Goal: Task Accomplishment & Management: Use online tool/utility

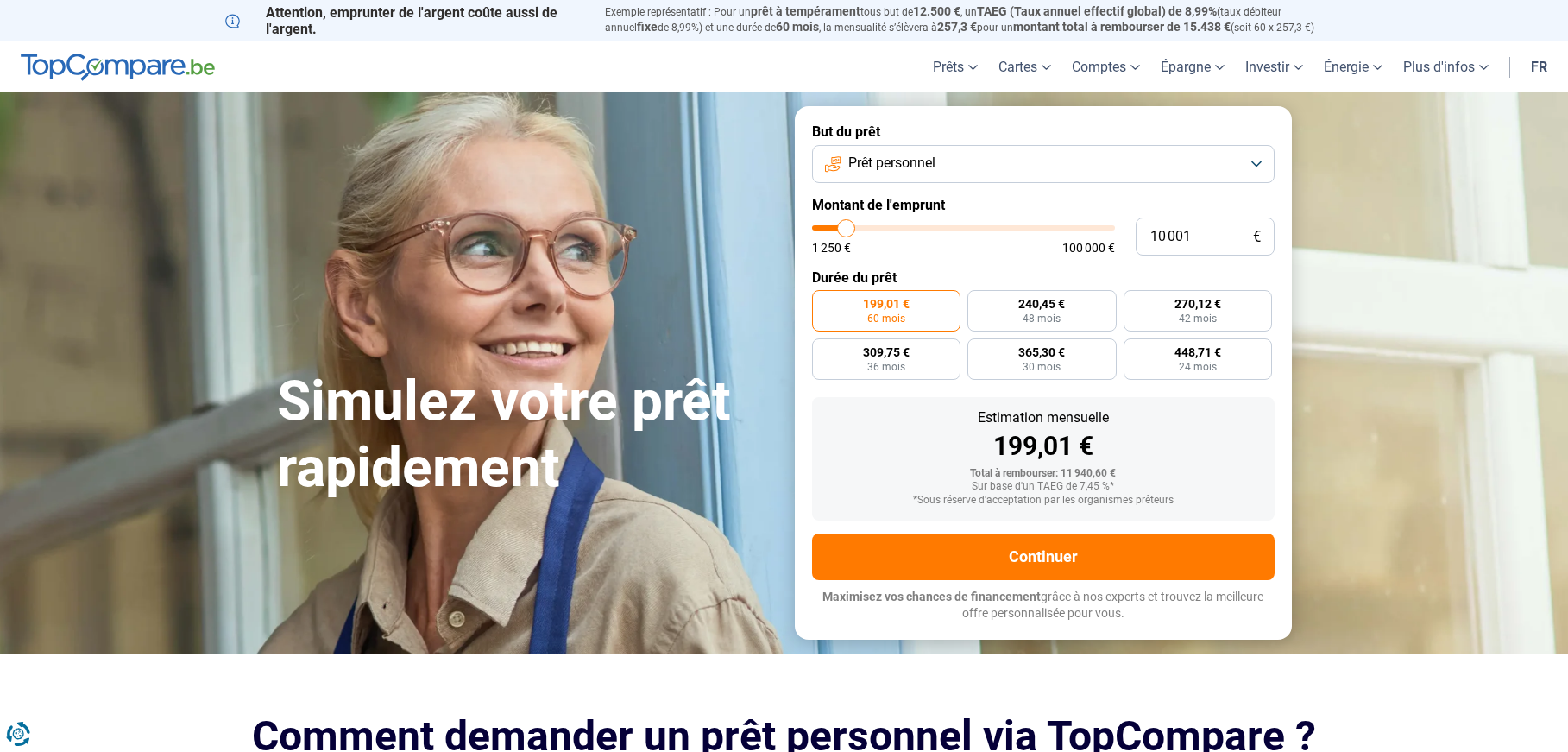
click at [968, 166] on button "Prêt personnel" at bounding box center [1044, 164] width 463 height 38
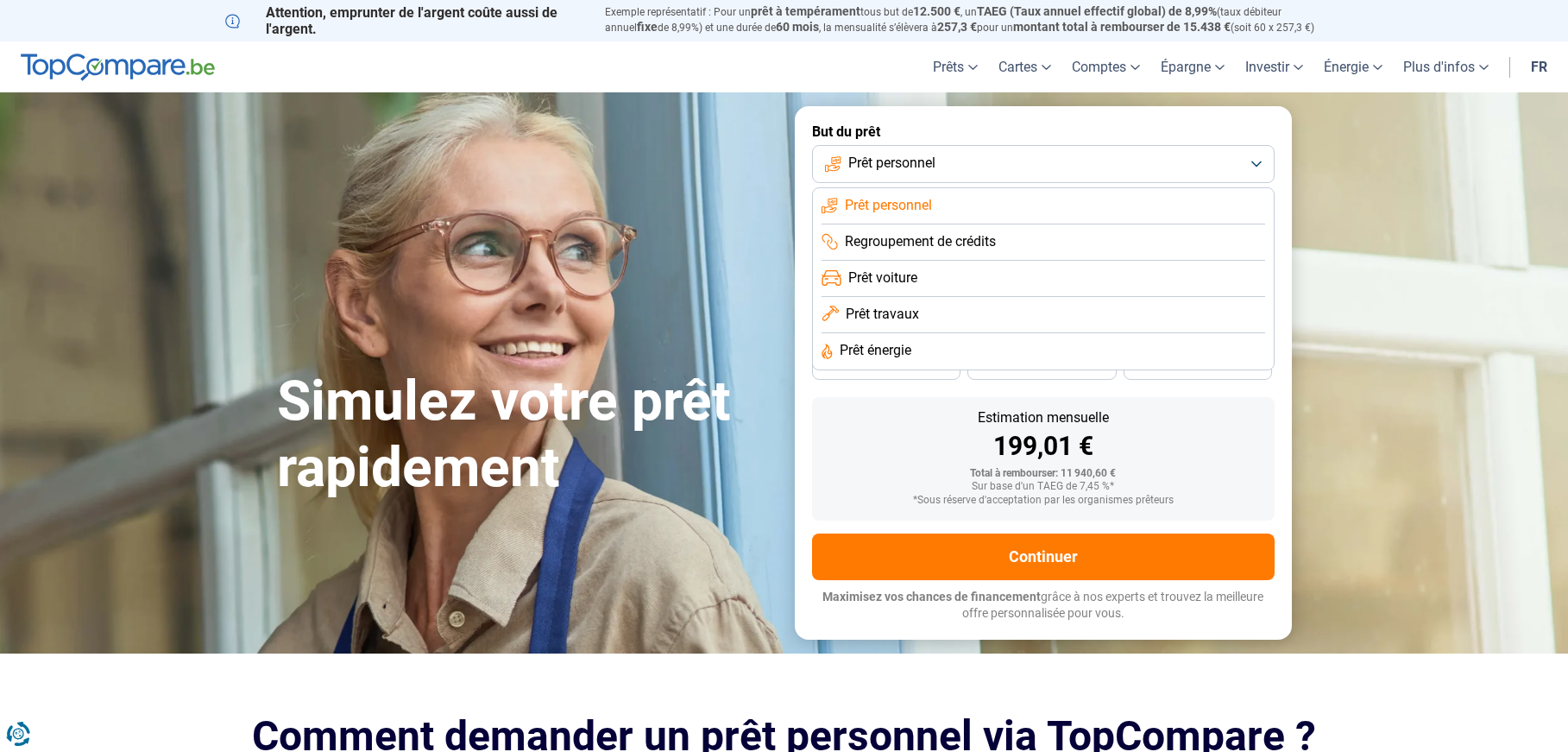
click at [968, 166] on button "Prêt personnel" at bounding box center [1044, 164] width 463 height 38
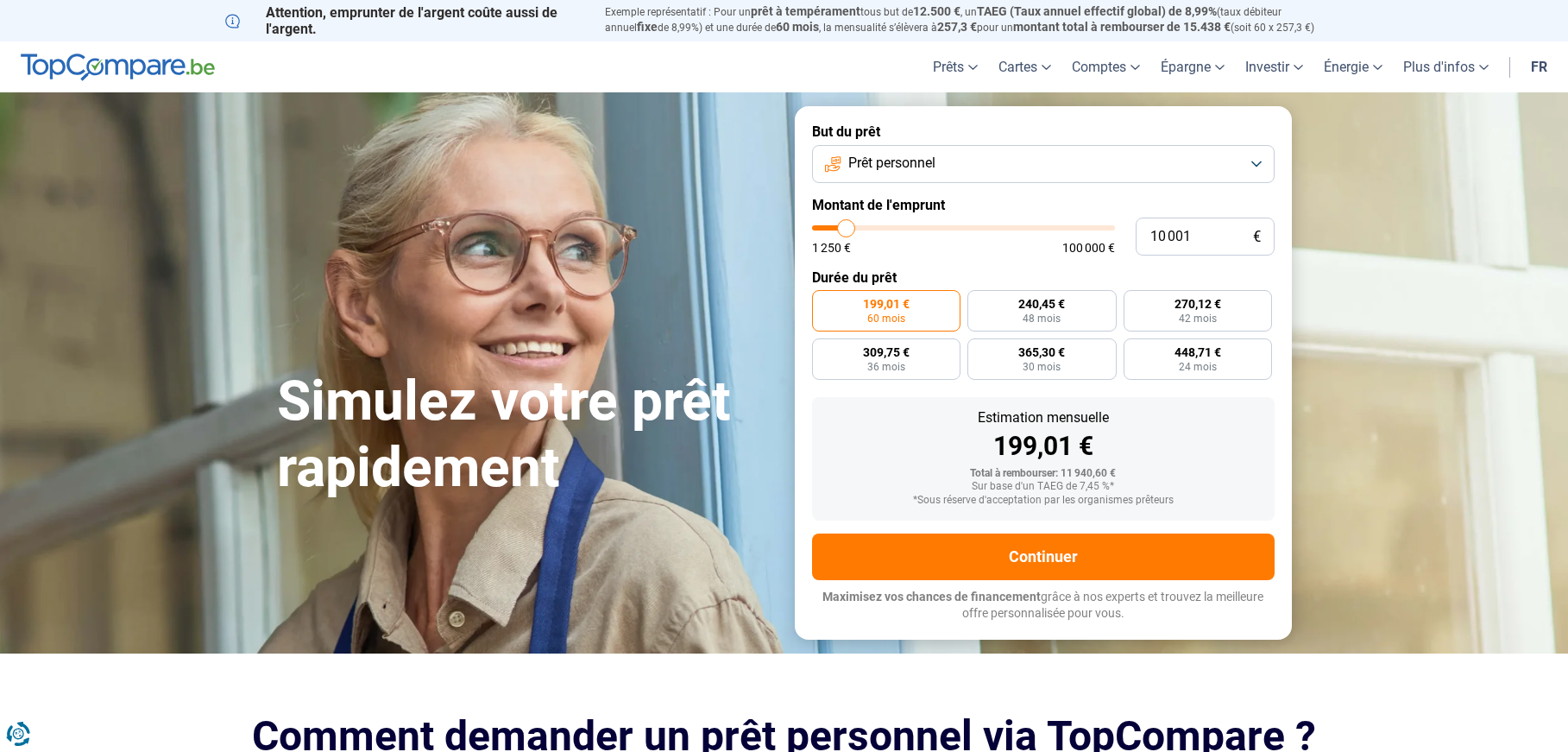
type input "9 750"
type input "9750"
type input "10 000"
type input "10000"
type input "10 250"
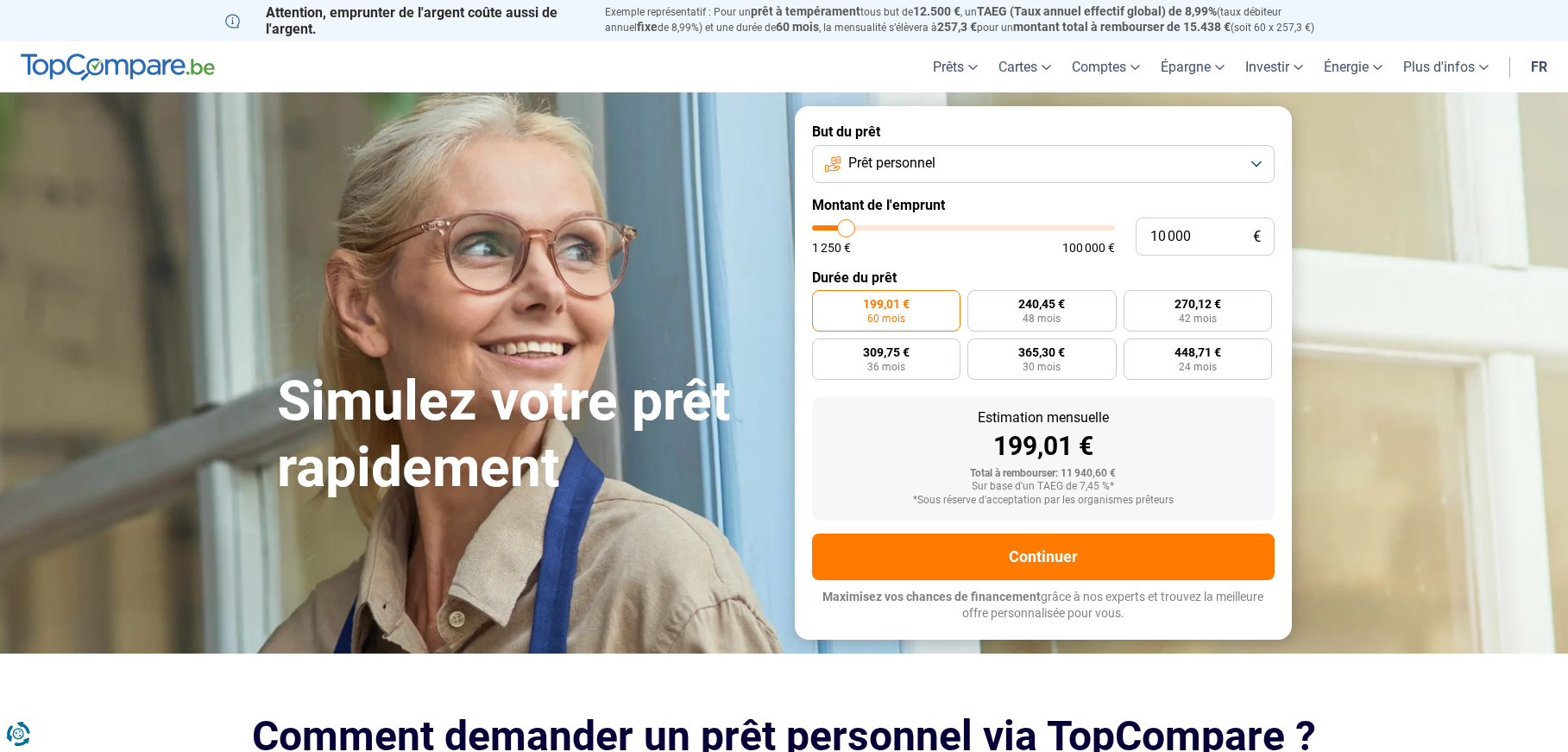
type input "10250"
type input "10 500"
type input "10500"
type input "11 000"
type input "11000"
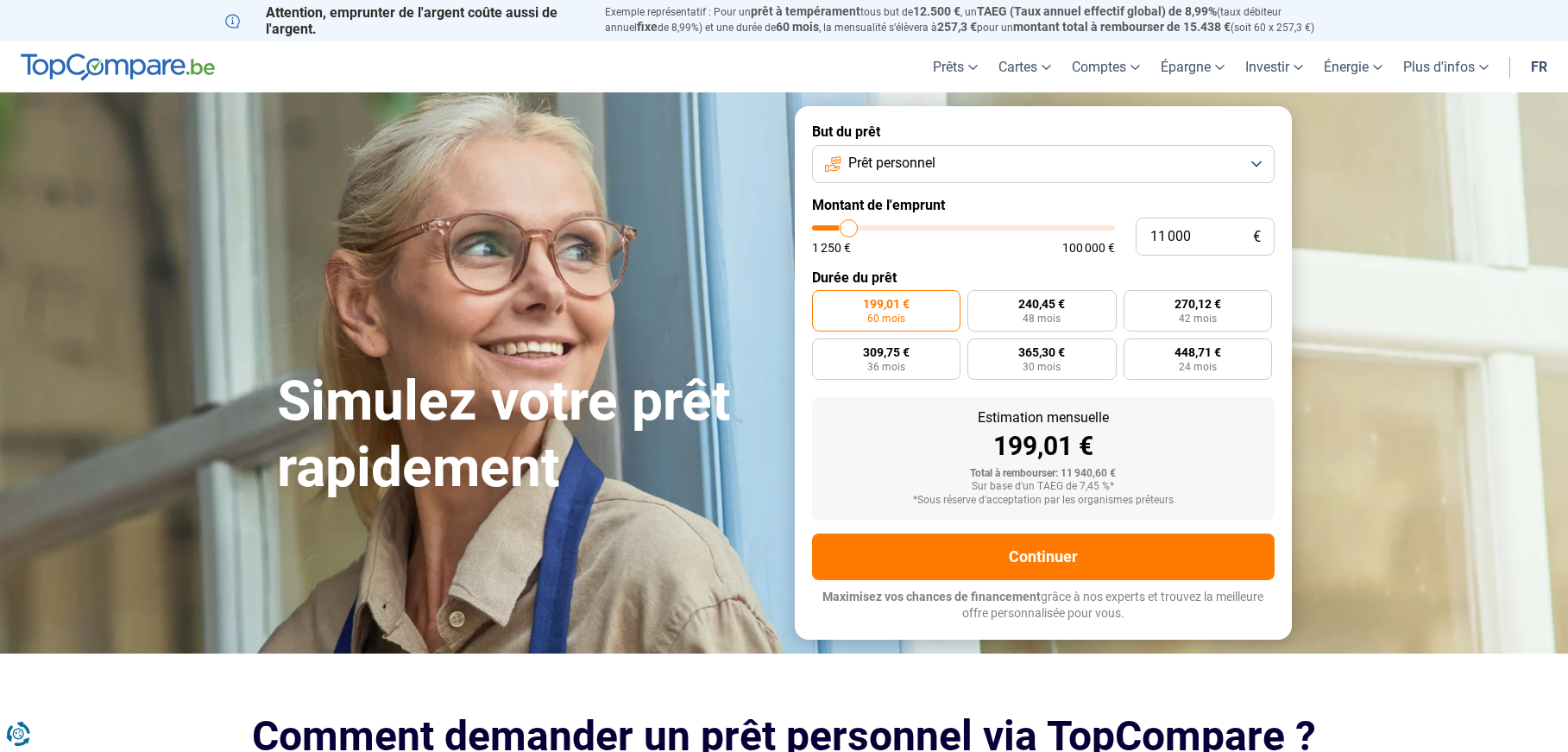
type input "11 250"
type input "11250"
type input "11 500"
type input "11500"
type input "11 750"
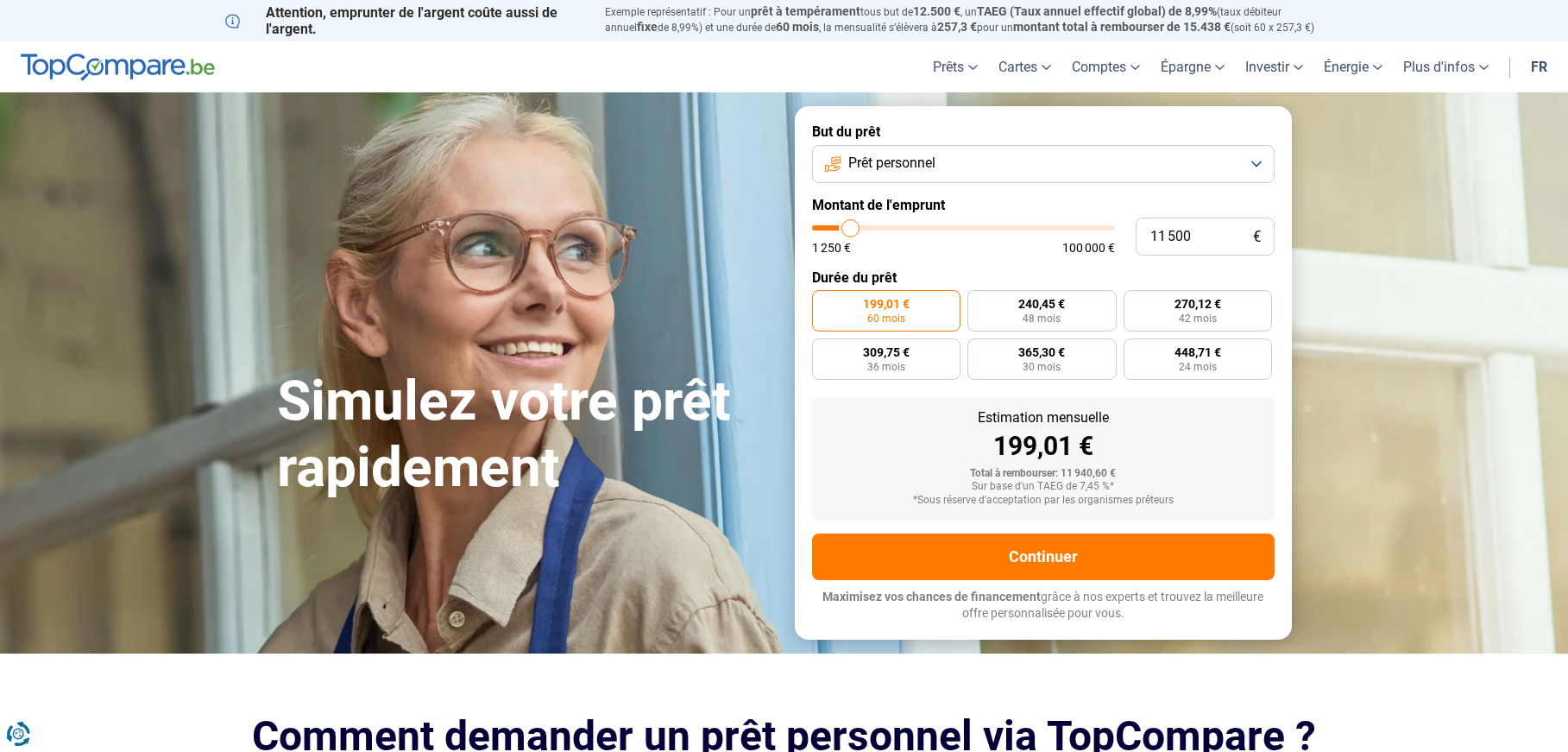
type input "11750"
type input "12 000"
type input "12000"
type input "12 500"
type input "12500"
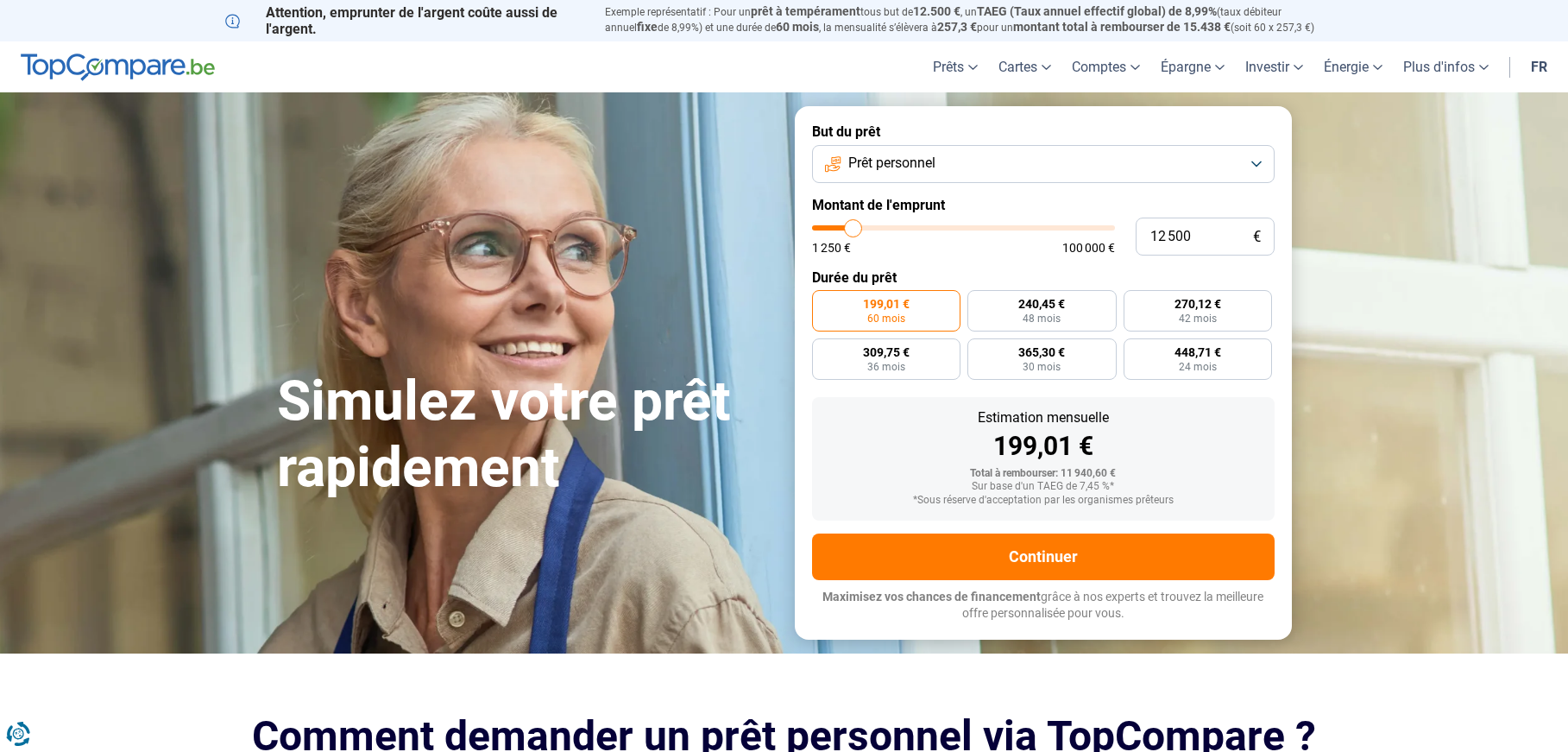
type input "12 750"
type input "12750"
type input "13 000"
type input "13000"
type input "13 250"
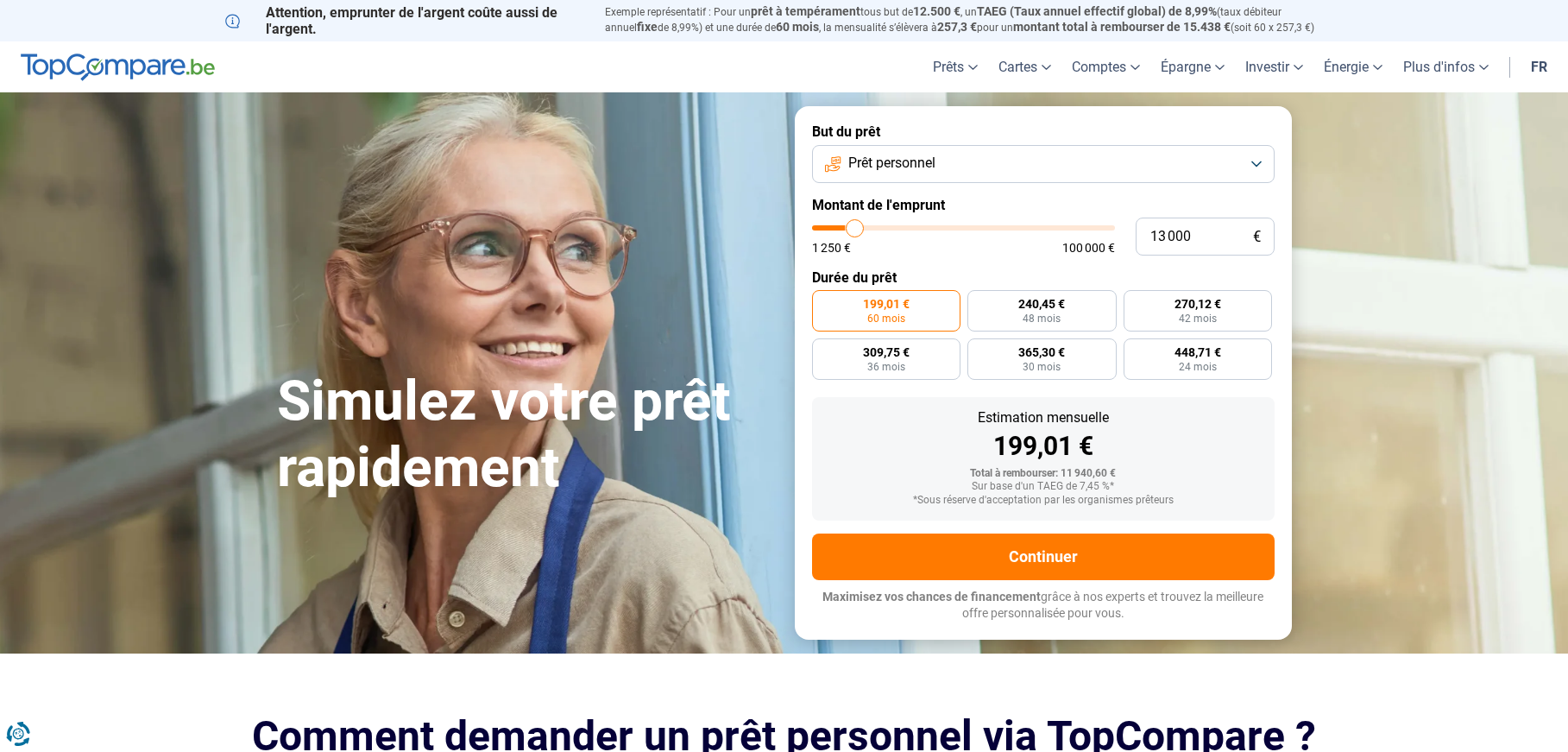
type input "13250"
type input "13 500"
type input "13500"
type input "14 000"
type input "14000"
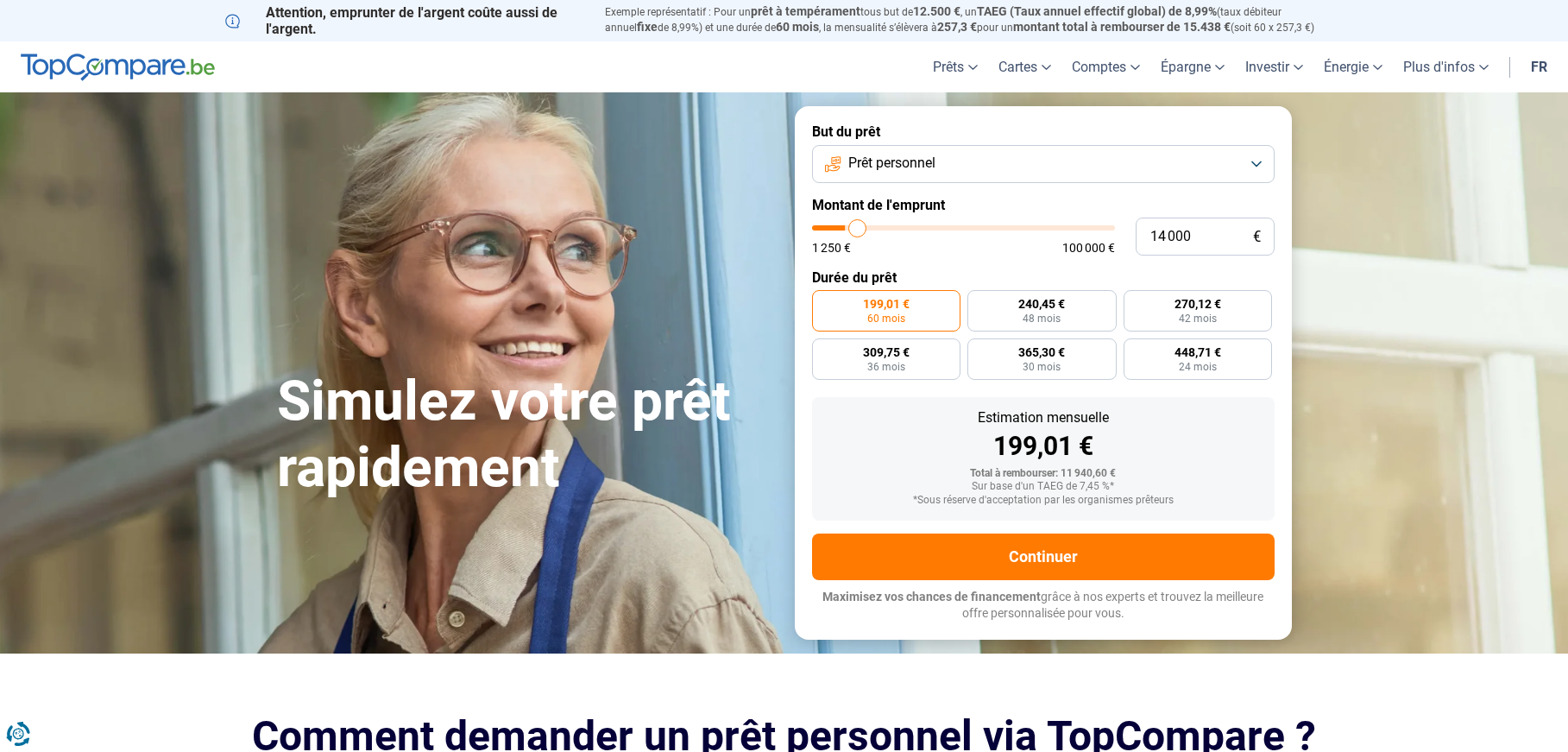
type input "14 250"
type input "14250"
type input "14 500"
type input "14500"
type input "14 750"
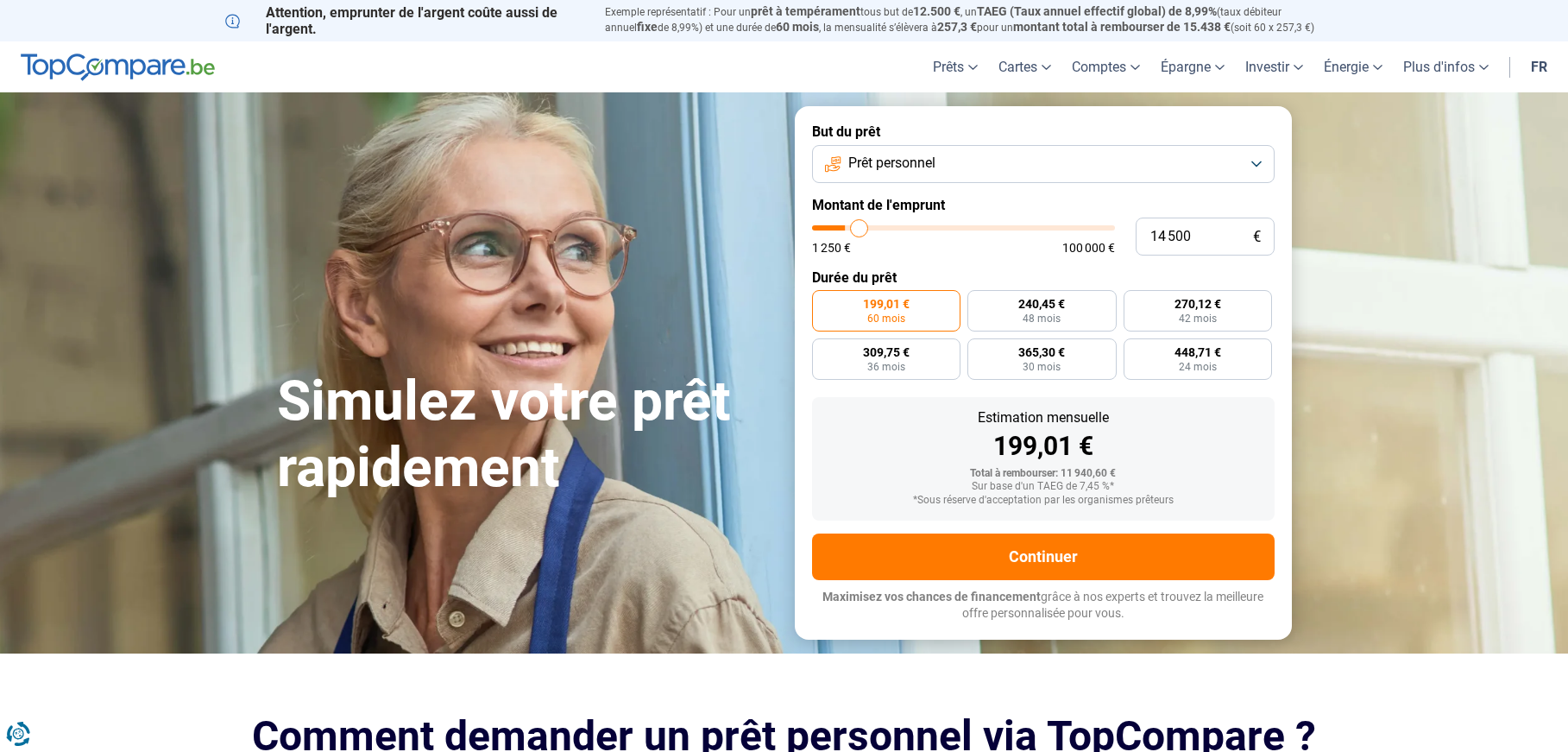
type input "14750"
type input "15 000"
type input "15000"
type input "15 500"
type input "15500"
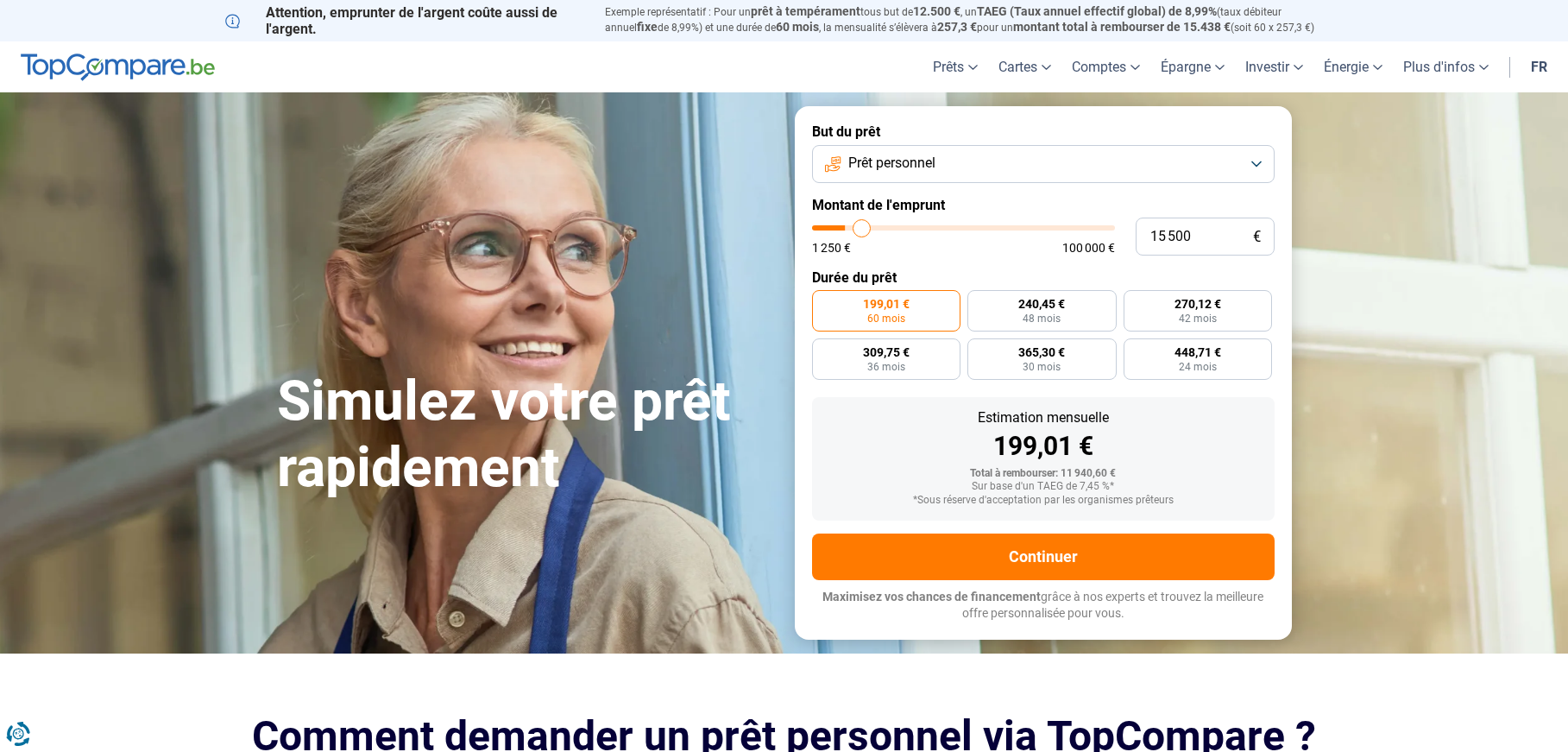
type input "15 750"
type input "15750"
type input "16 000"
type input "16000"
type input "15 750"
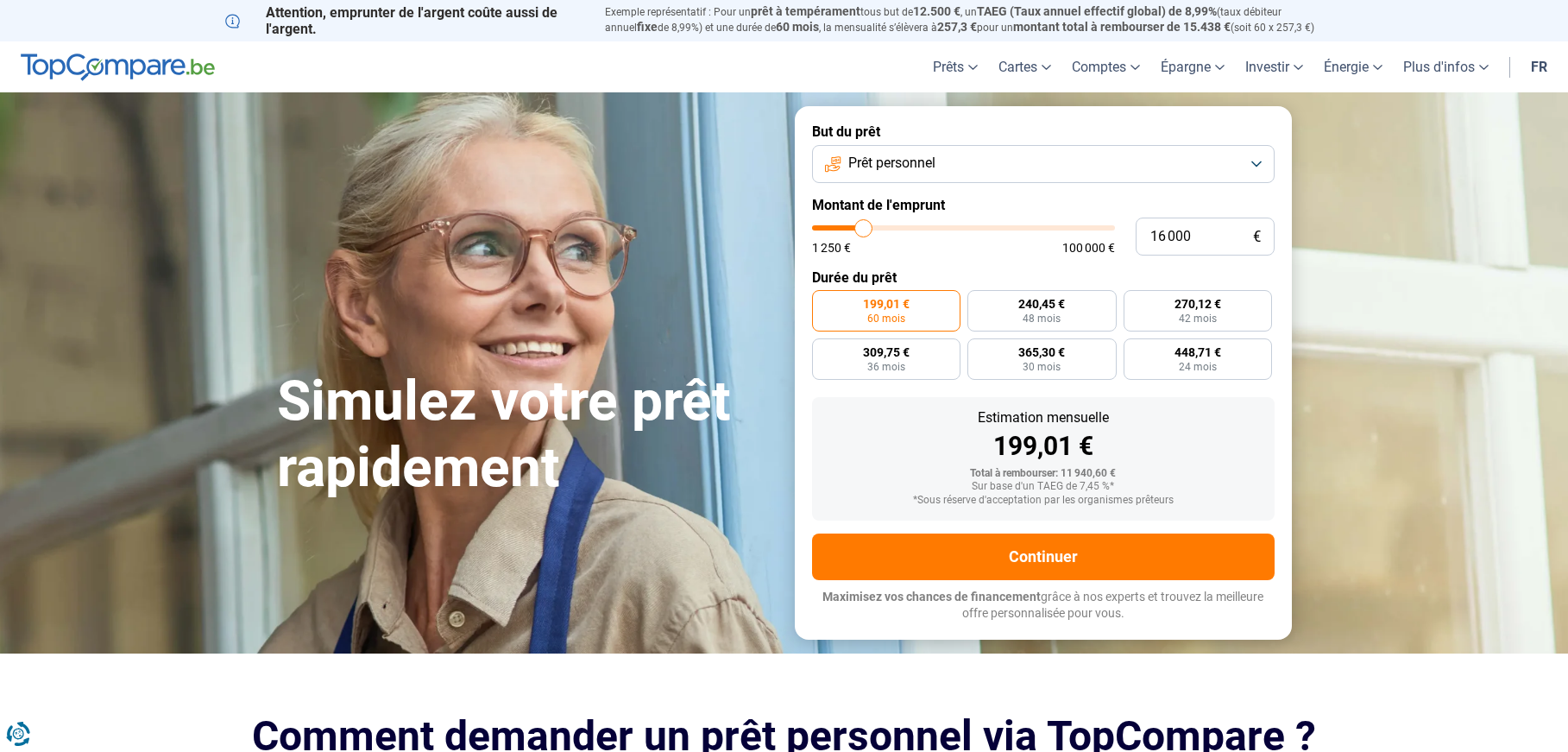
type input "15750"
type input "15 500"
type input "15500"
type input "15 000"
type input "15000"
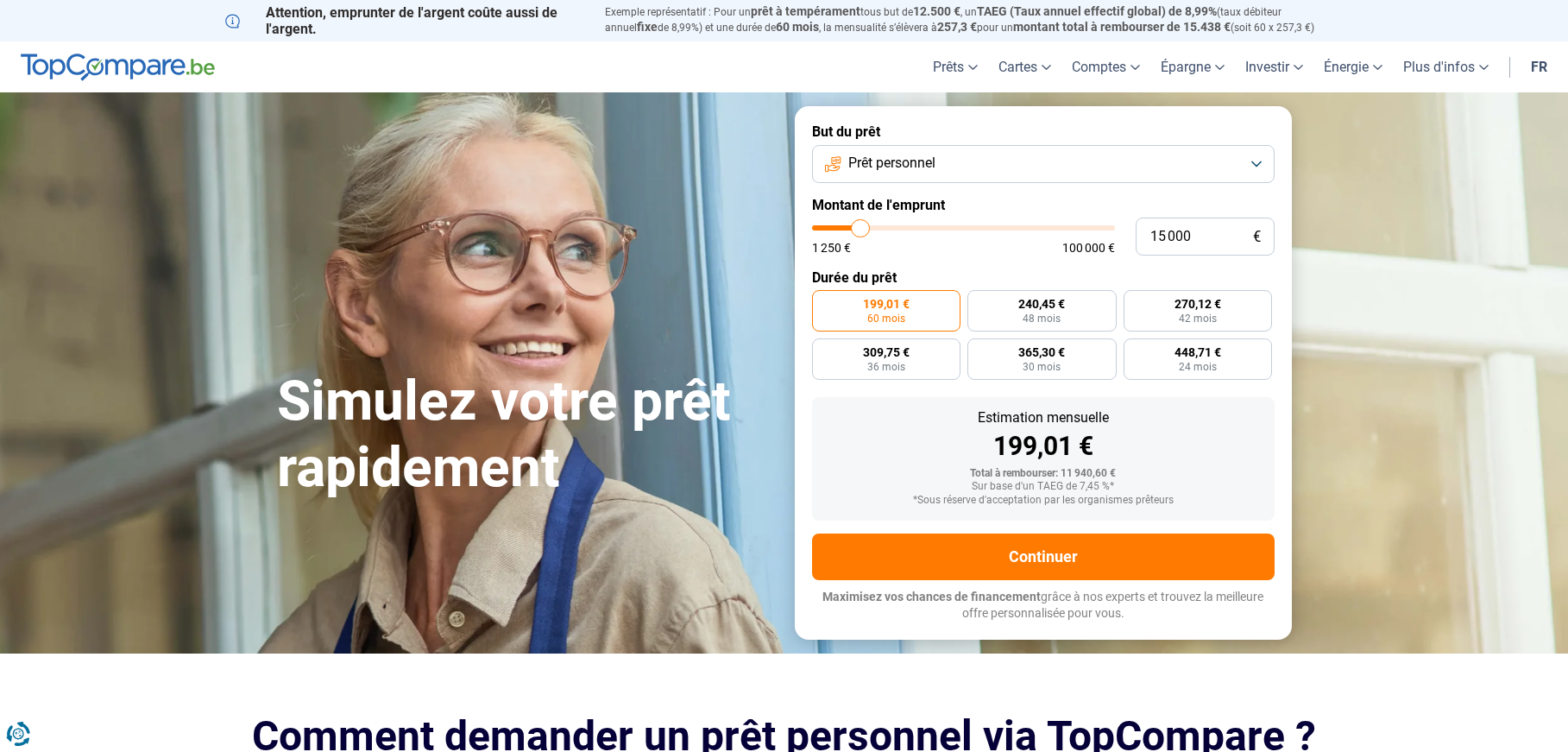
type input "14 500"
type input "14500"
type input "14 250"
type input "14250"
type input "14 000"
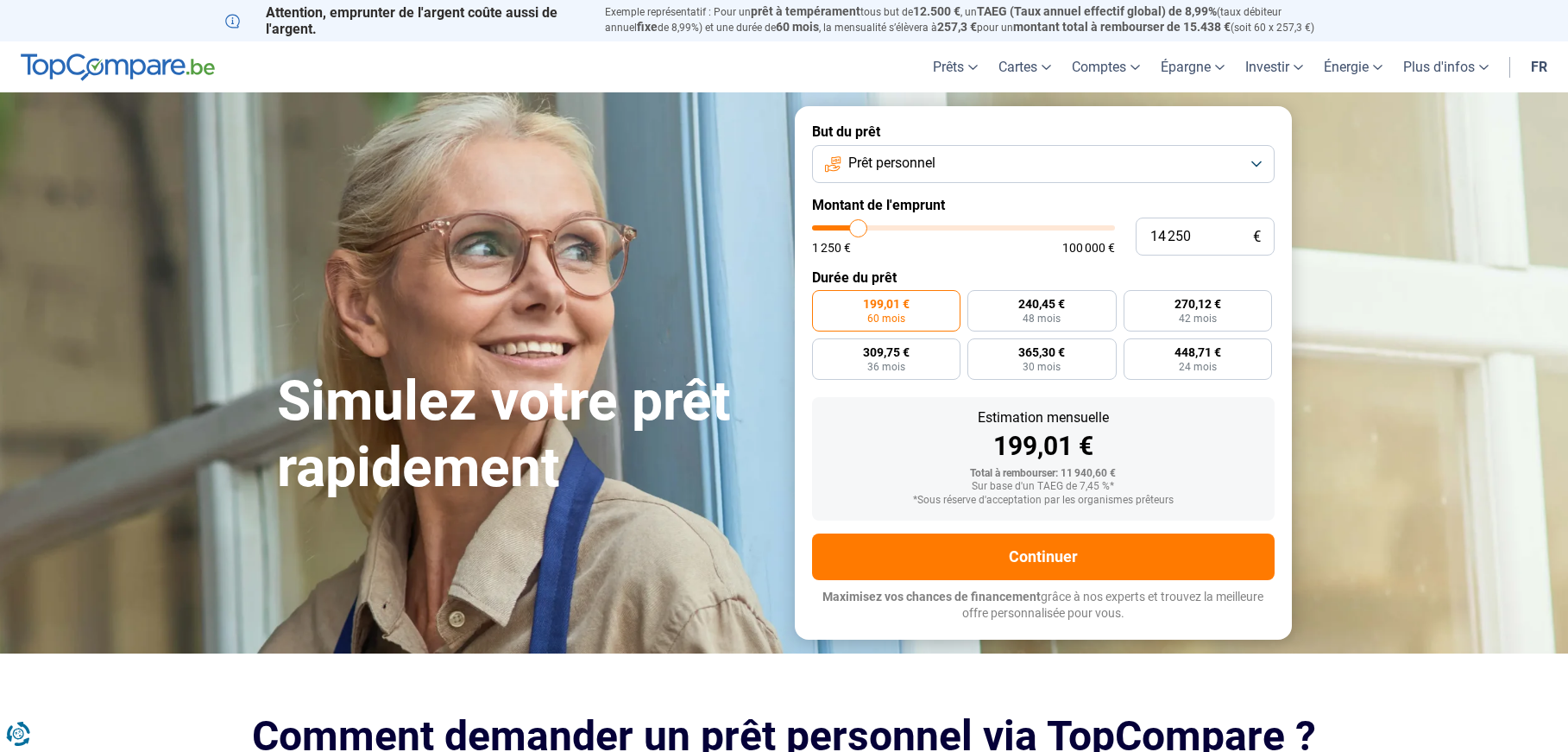
type input "14000"
type input "13 250"
drag, startPoint x: 845, startPoint y: 224, endPoint x: 865, endPoint y: 211, distance: 23.9
type input "13250"
click at [856, 225] on input "range" at bounding box center [964, 228] width 303 height 6
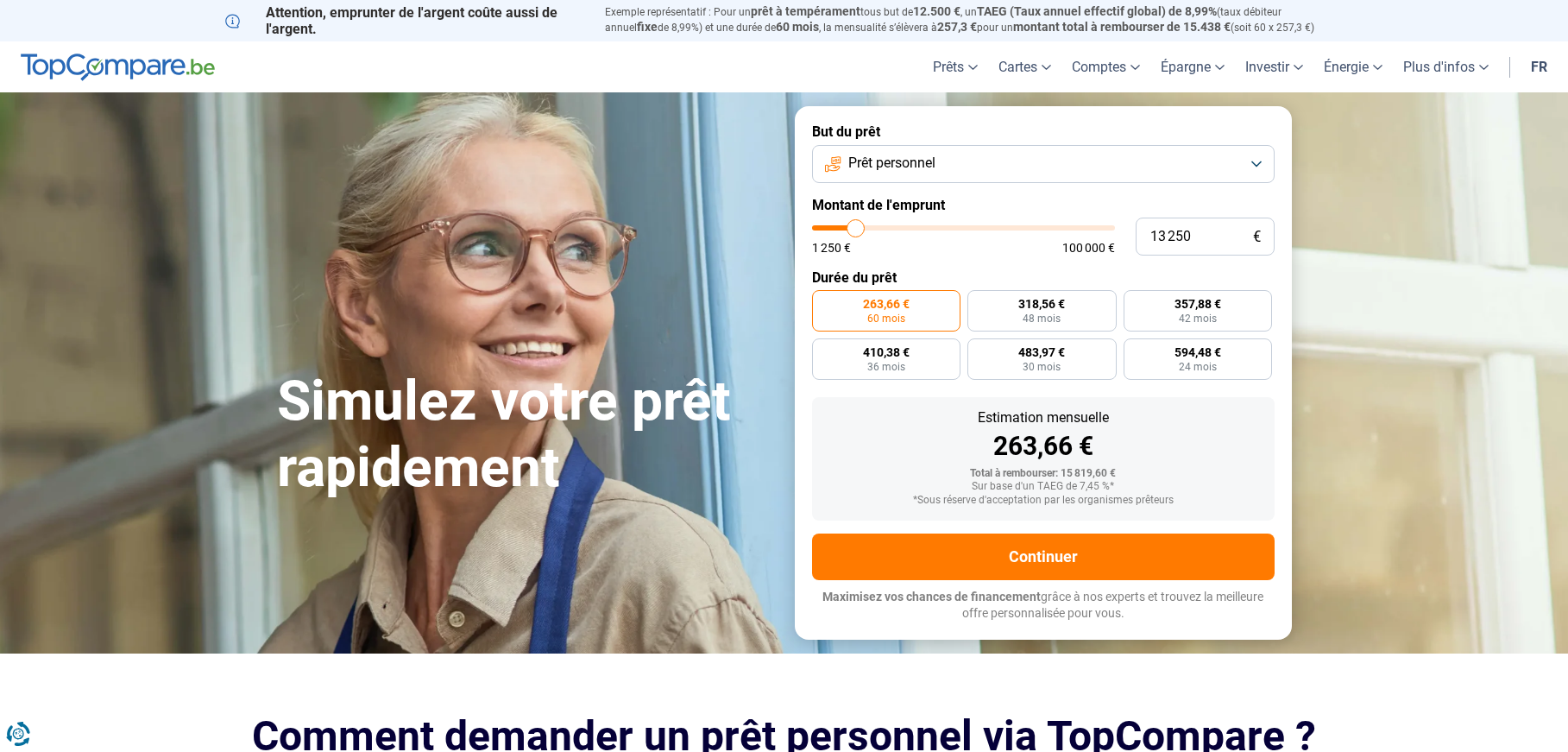
click at [916, 172] on span "Prêt personnel" at bounding box center [891, 163] width 88 height 19
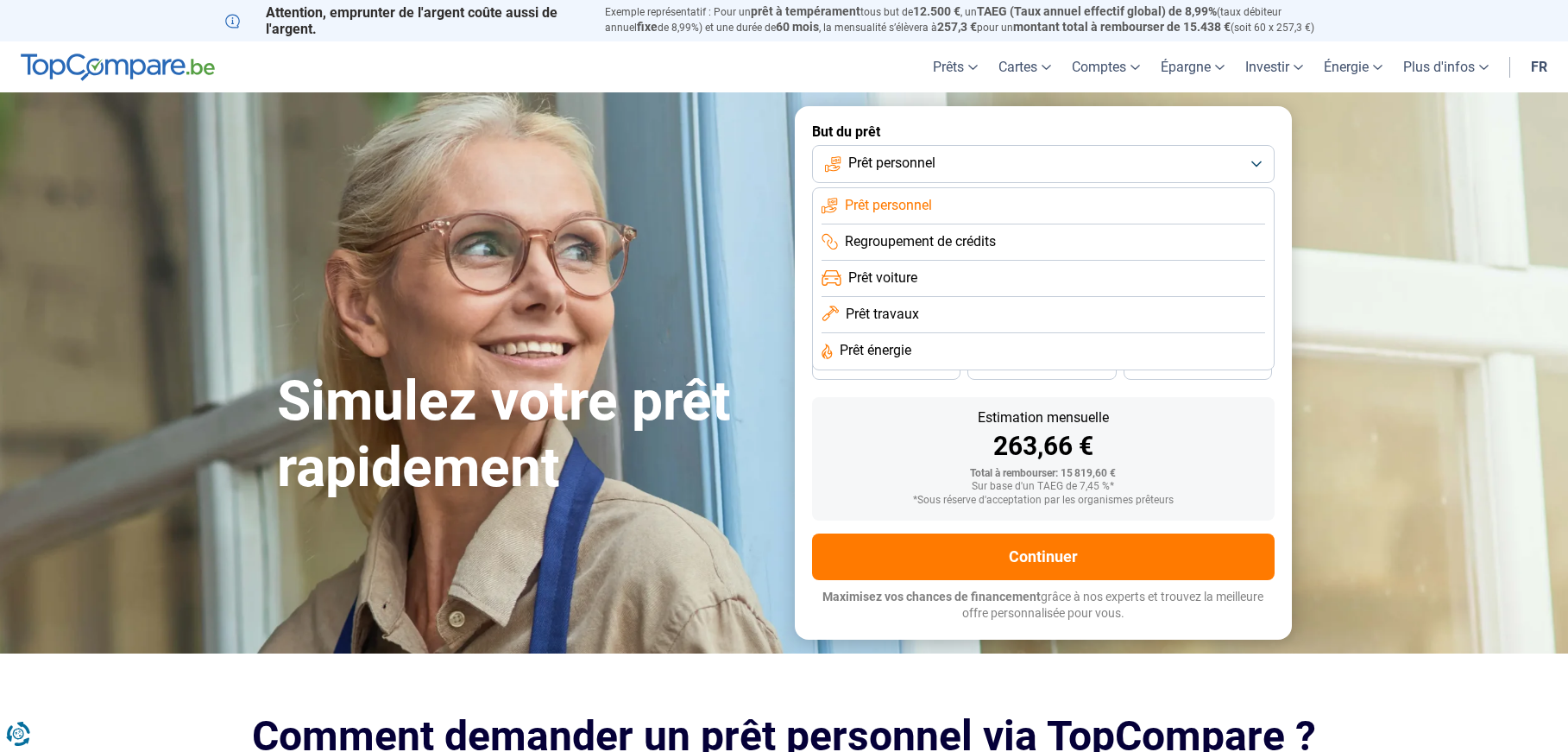
click at [926, 237] on span "Regroupement de crédits" at bounding box center [920, 242] width 151 height 19
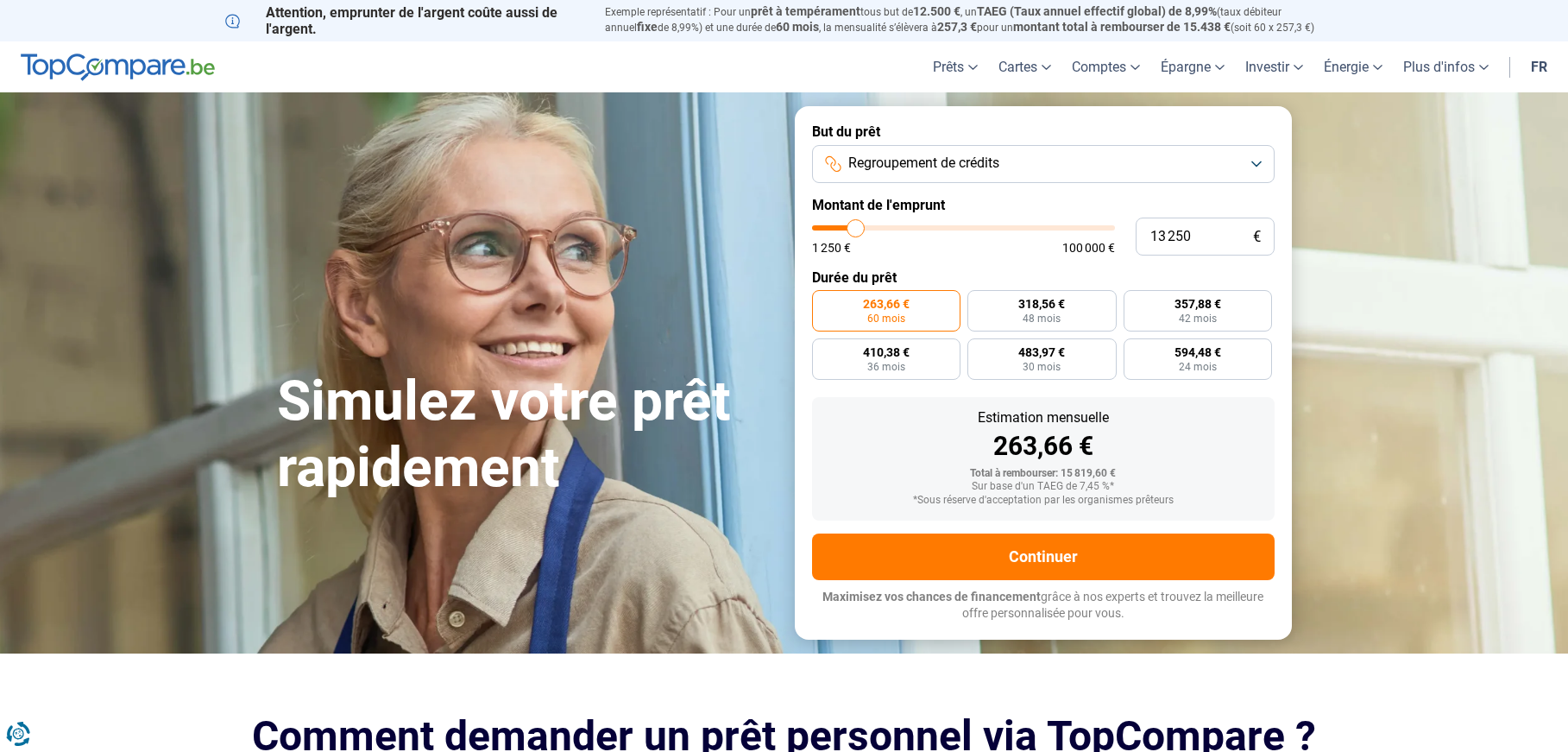
type input "14 500"
type input "14500"
type input "14 750"
type input "14750"
type input "15 000"
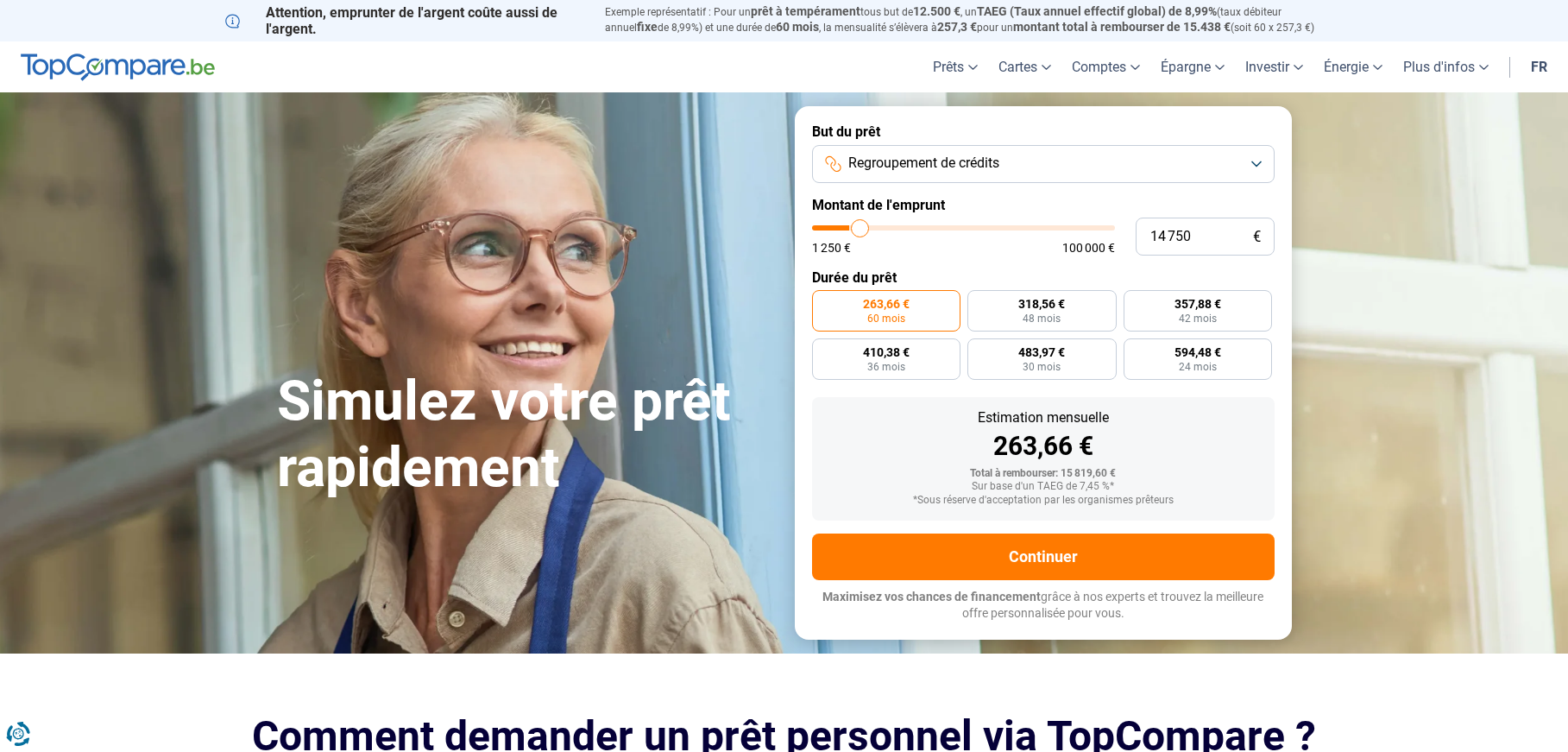
type input "15000"
type input "15 500"
type input "15500"
type input "16 000"
type input "16000"
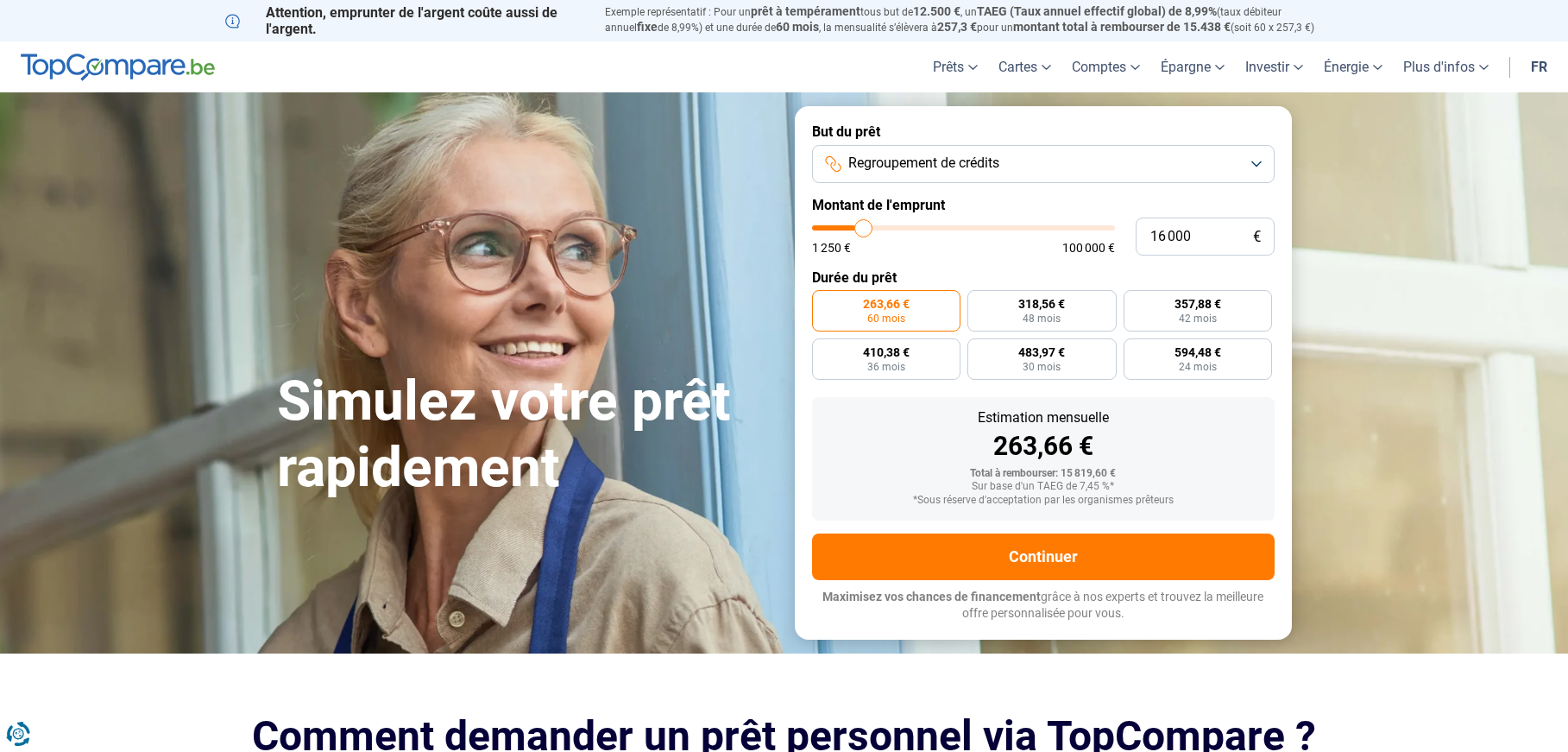
type input "16 500"
type input "16500"
type input "17 250"
type input "17250"
type input "18 000"
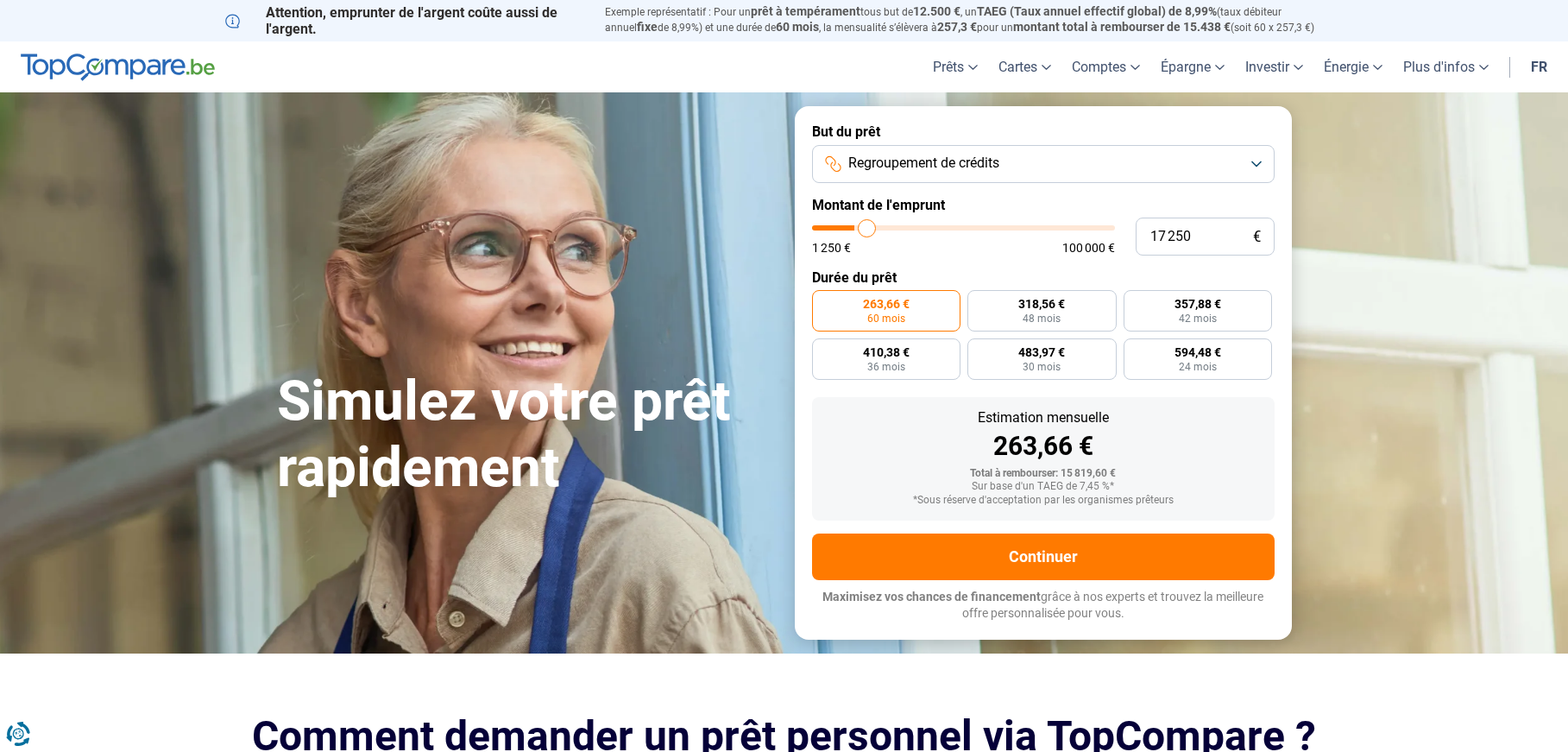
type input "18000"
type input "19 250"
type input "19250"
type input "20 750"
type input "20750"
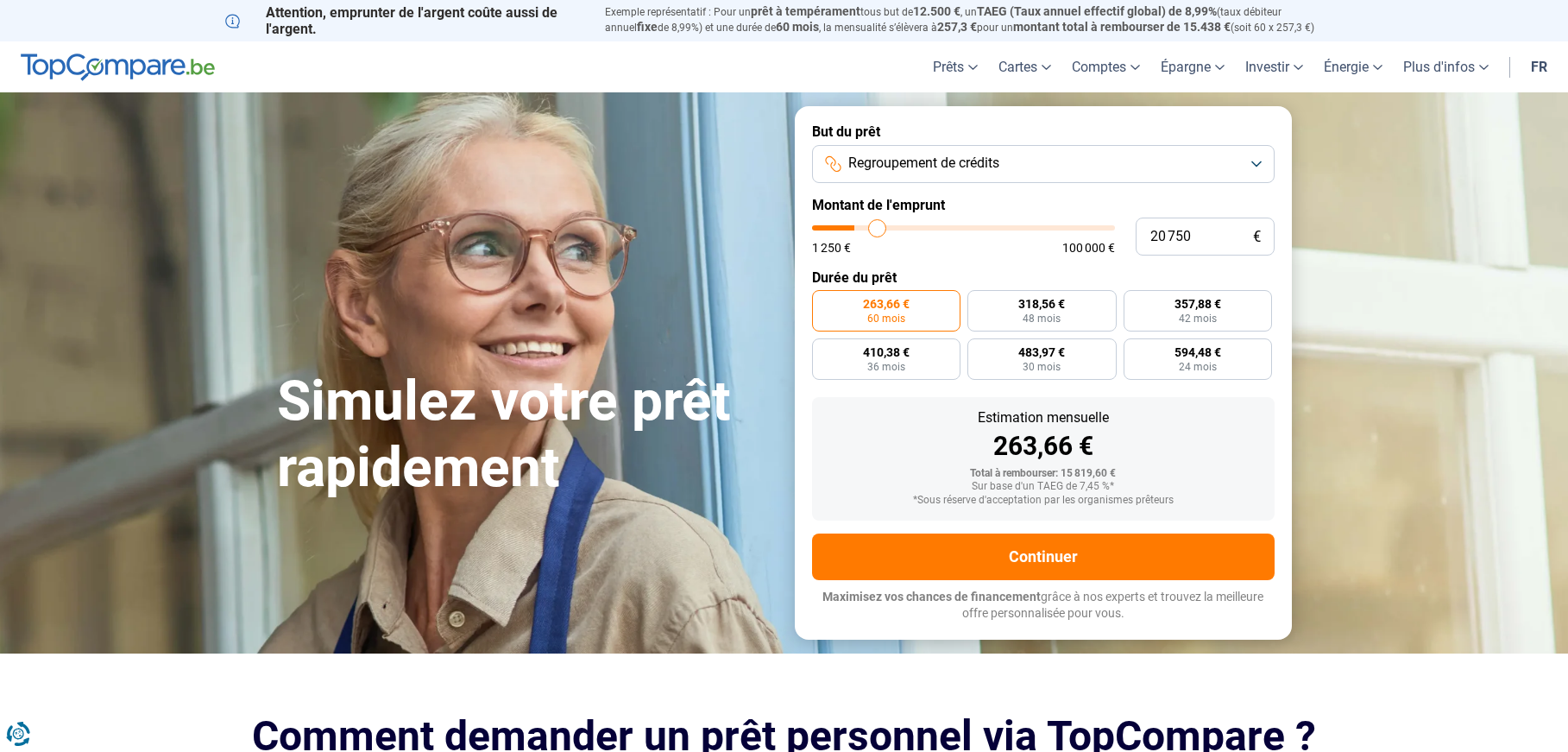
type input "23 000"
type input "23000"
type input "26 000"
type input "26000"
type input "28 750"
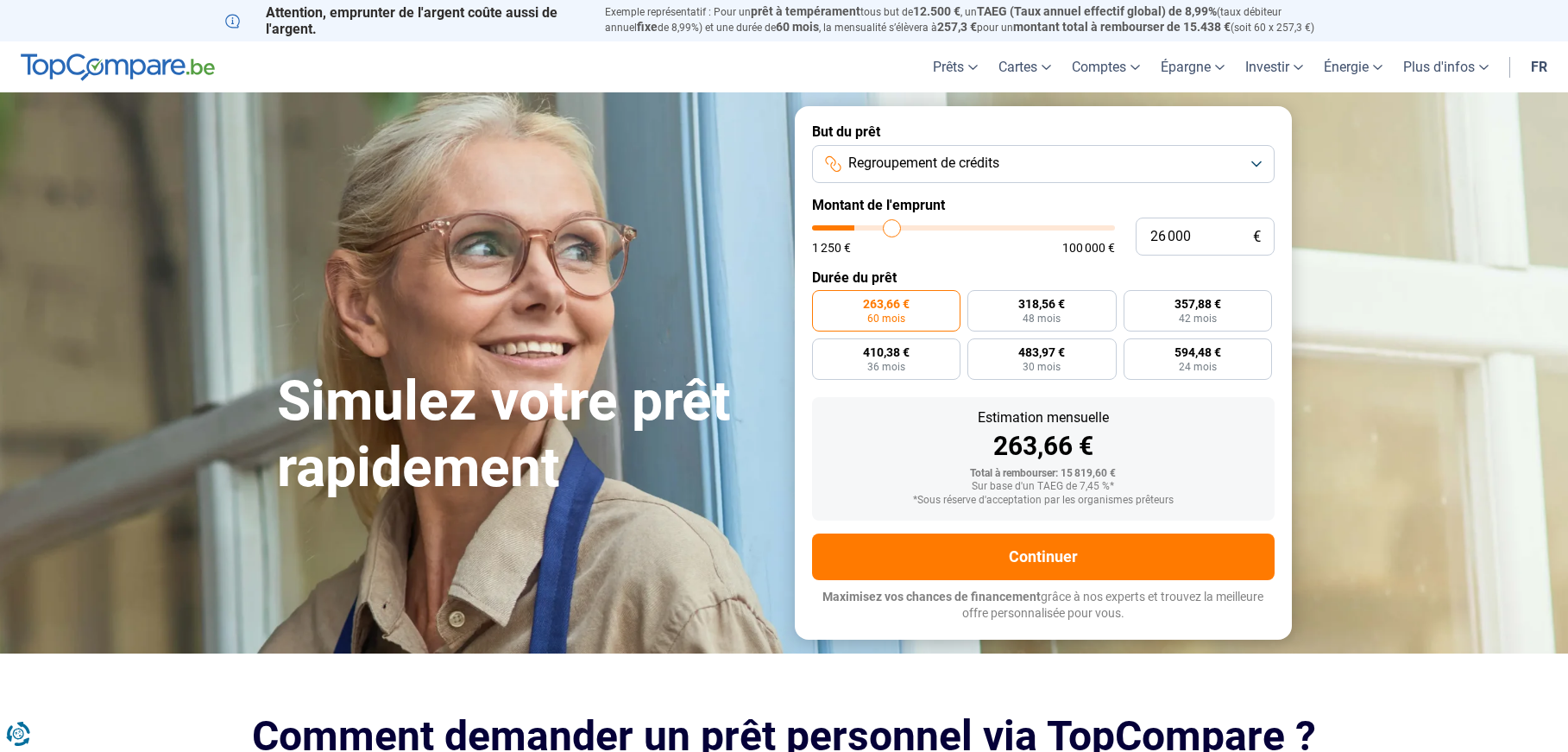
type input "28750"
type input "32 000"
type input "32000"
type input "35 500"
type input "35500"
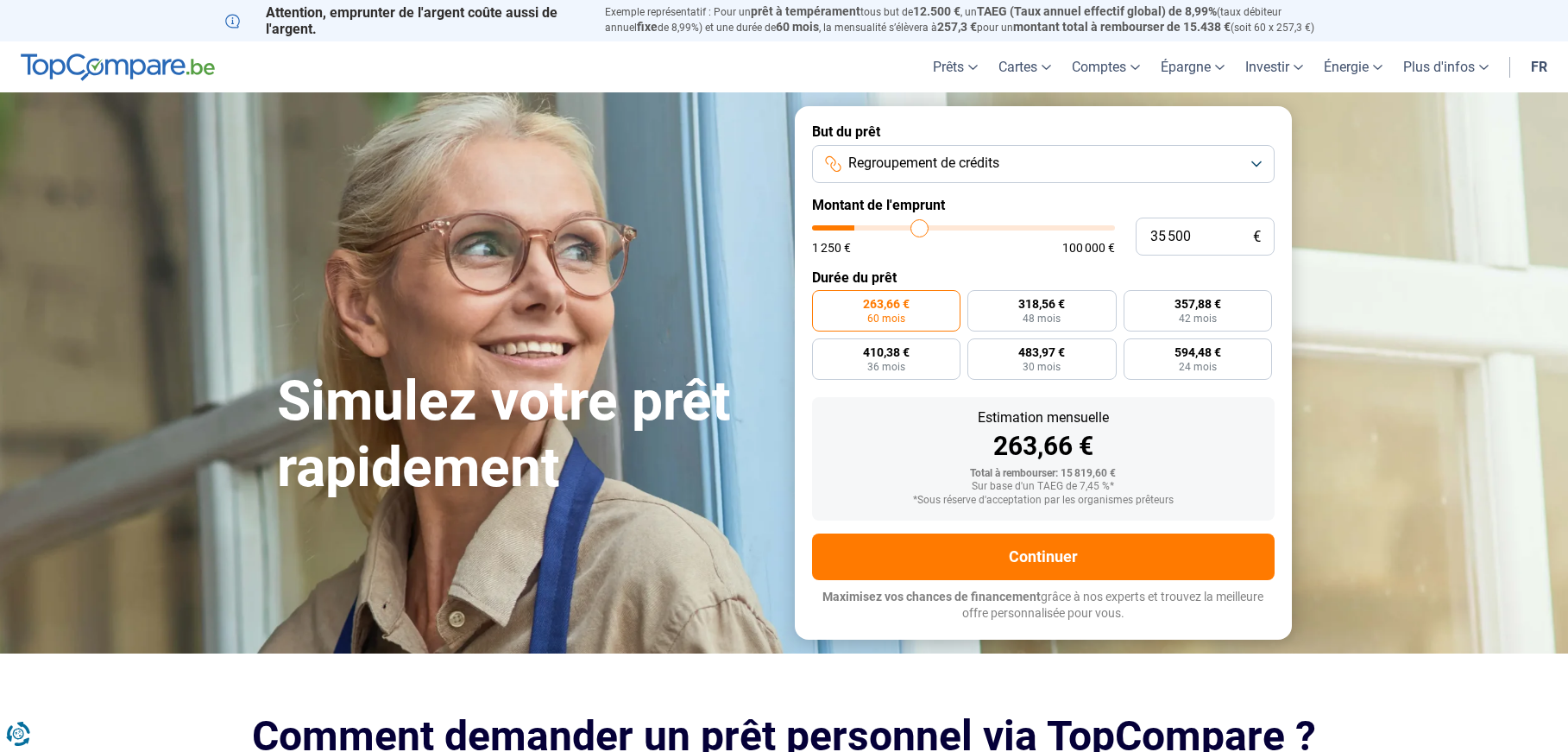
type input "39 750"
type input "39750"
type input "43 750"
type input "43750"
type input "48 000"
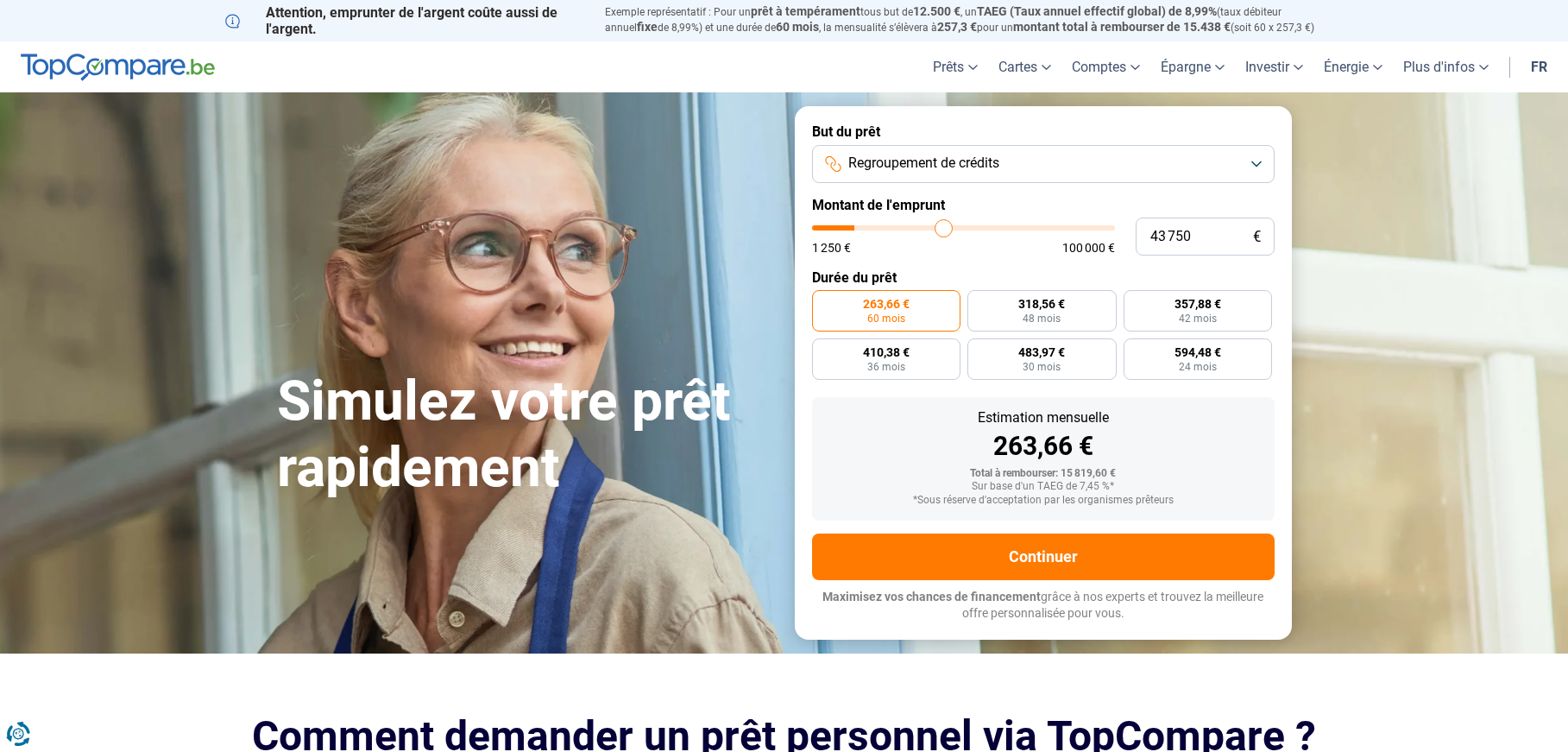
type input "48000"
type input "51 750"
type input "51750"
type input "57 000"
type input "57000"
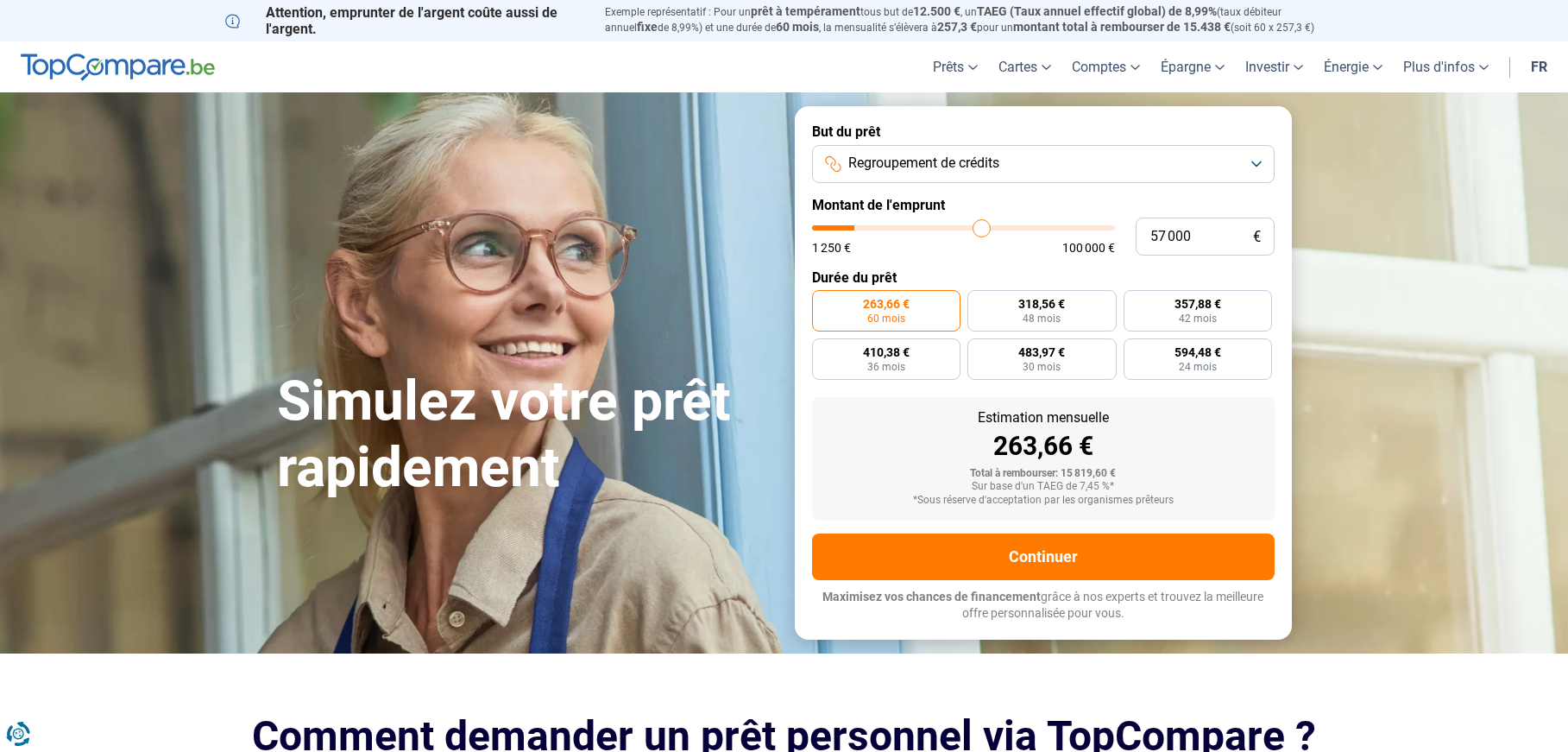
type input "61 500"
type input "61500"
type input "65 750"
type input "65750"
type input "70 250"
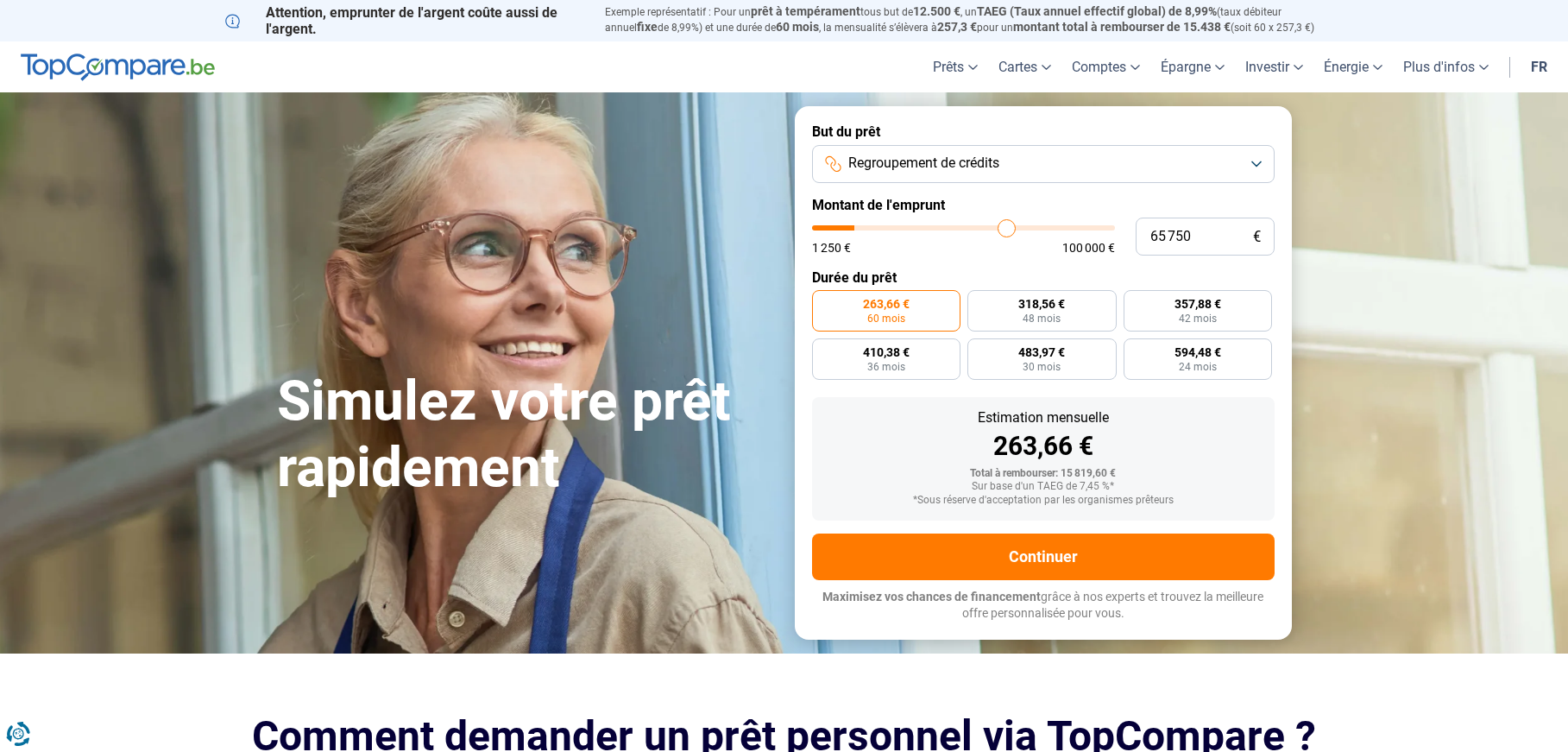
type input "70250"
type input "75 250"
type input "75250"
type input "79 500"
type input "79500"
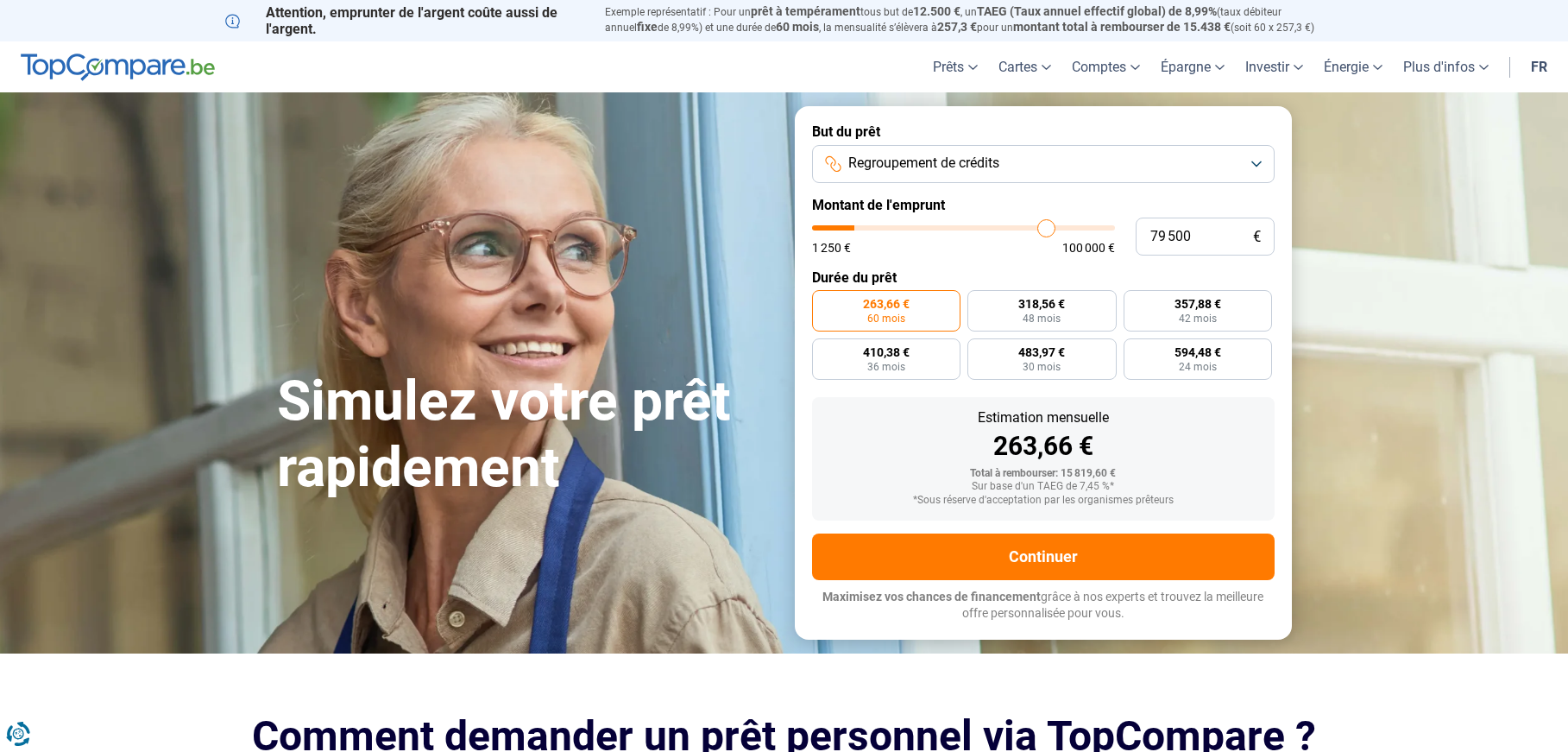
type input "83 250"
type input "83250"
type input "87 000"
type input "87000"
type input "90 500"
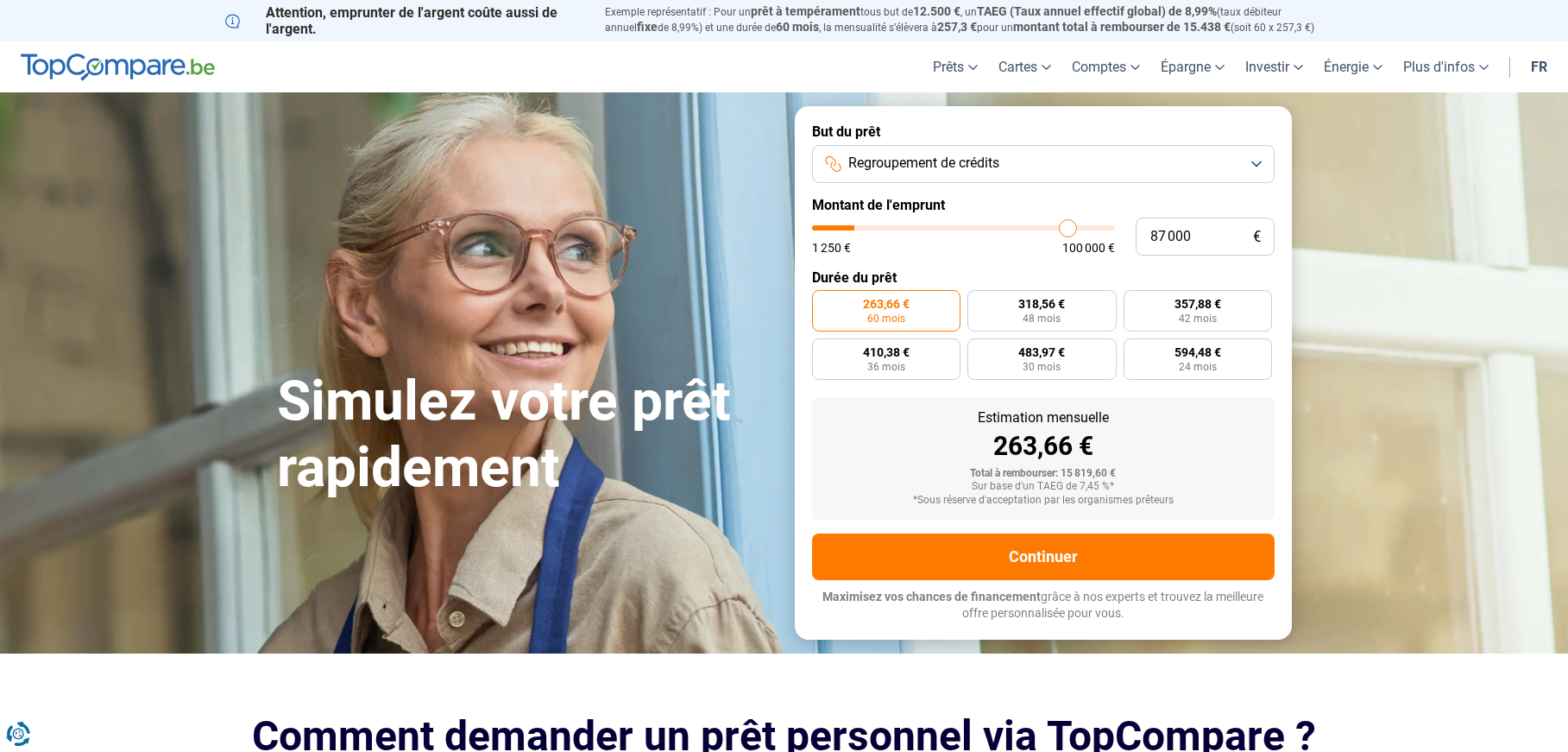
type input "90500"
type input "93 500"
type input "93500"
type input "95 750"
type input "95750"
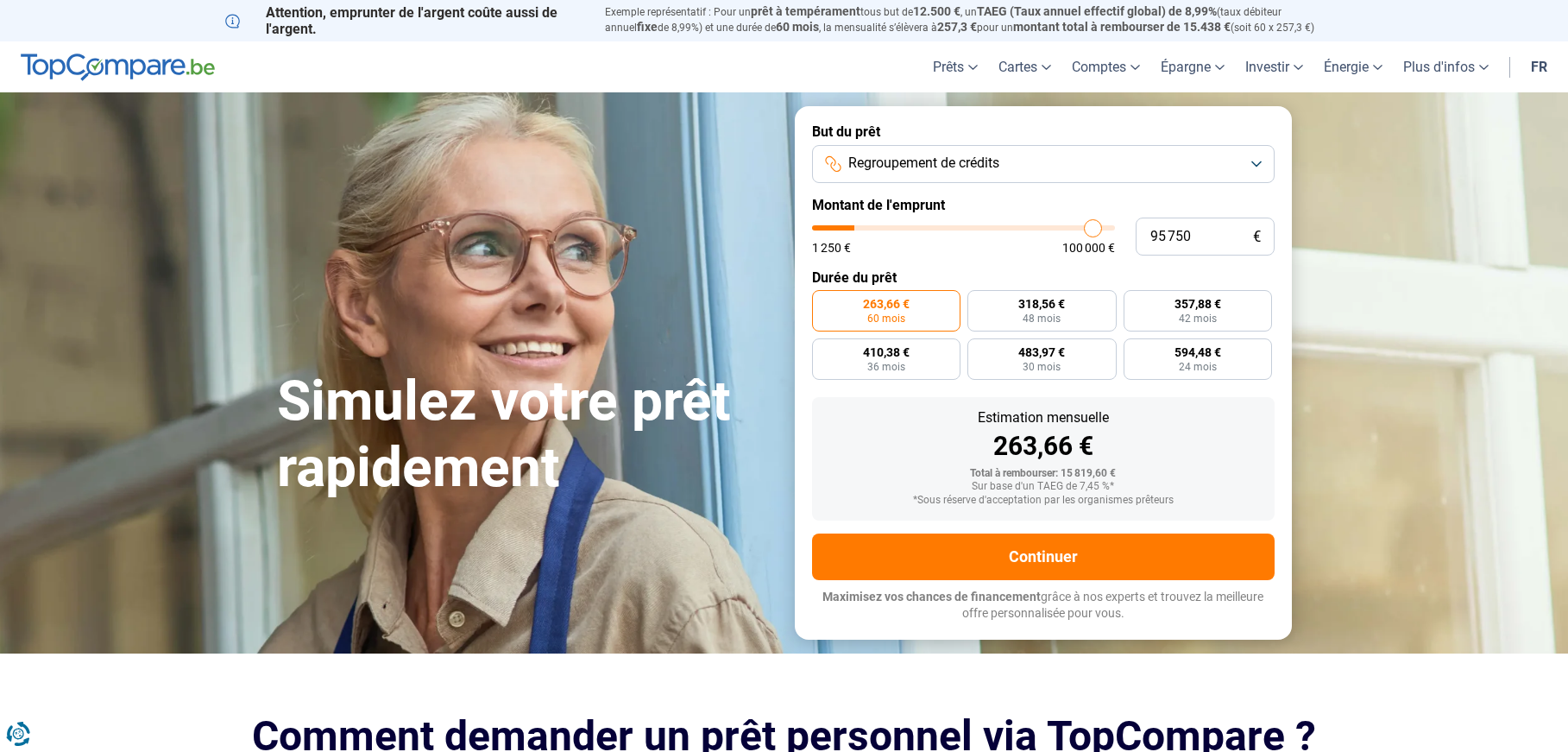
type input "97 500"
type input "97500"
type input "99 000"
type input "99000"
type input "100 000"
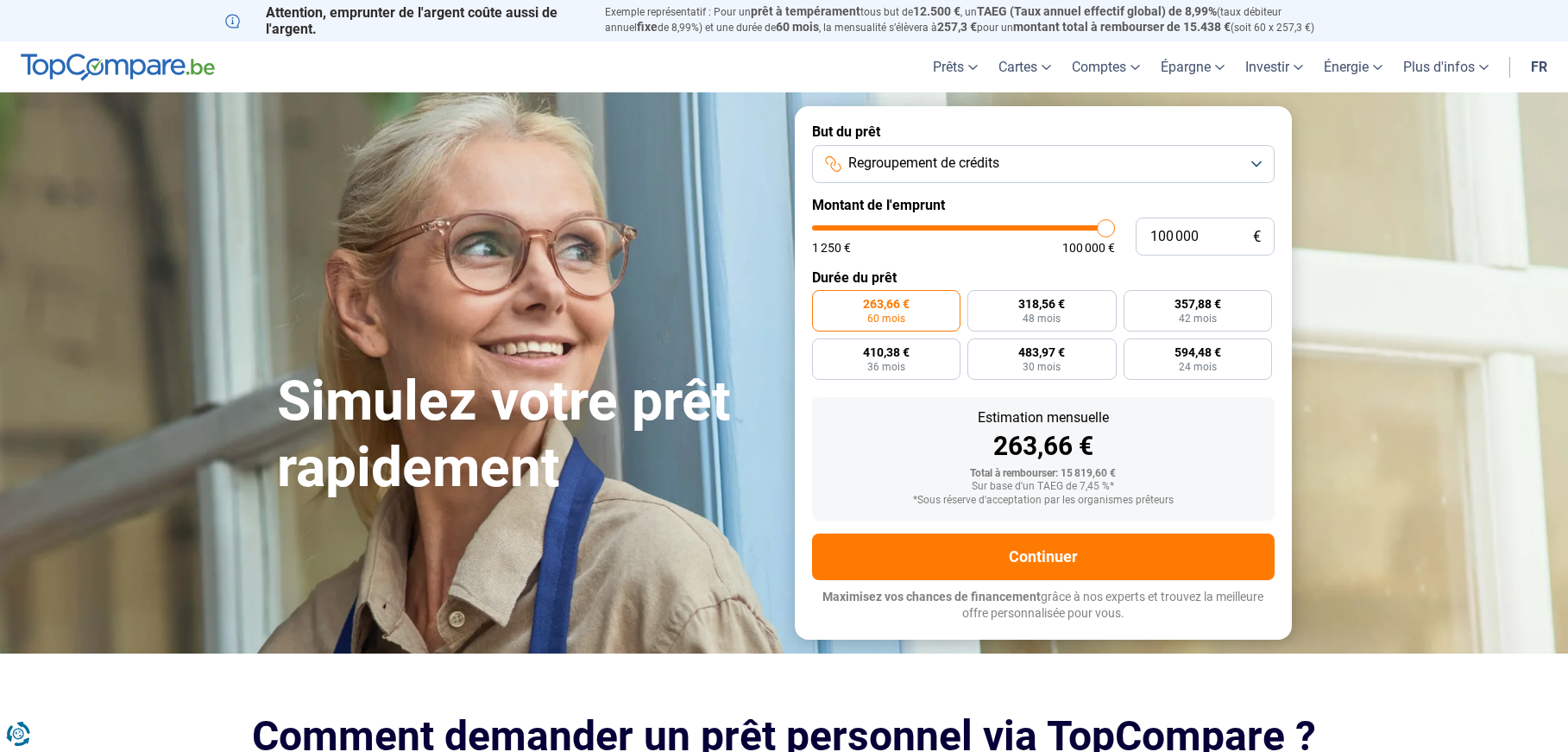
drag, startPoint x: 859, startPoint y: 228, endPoint x: 1142, endPoint y: 233, distance: 283.0
type input "100000"
click at [1115, 231] on input "range" at bounding box center [964, 228] width 303 height 6
radio input "false"
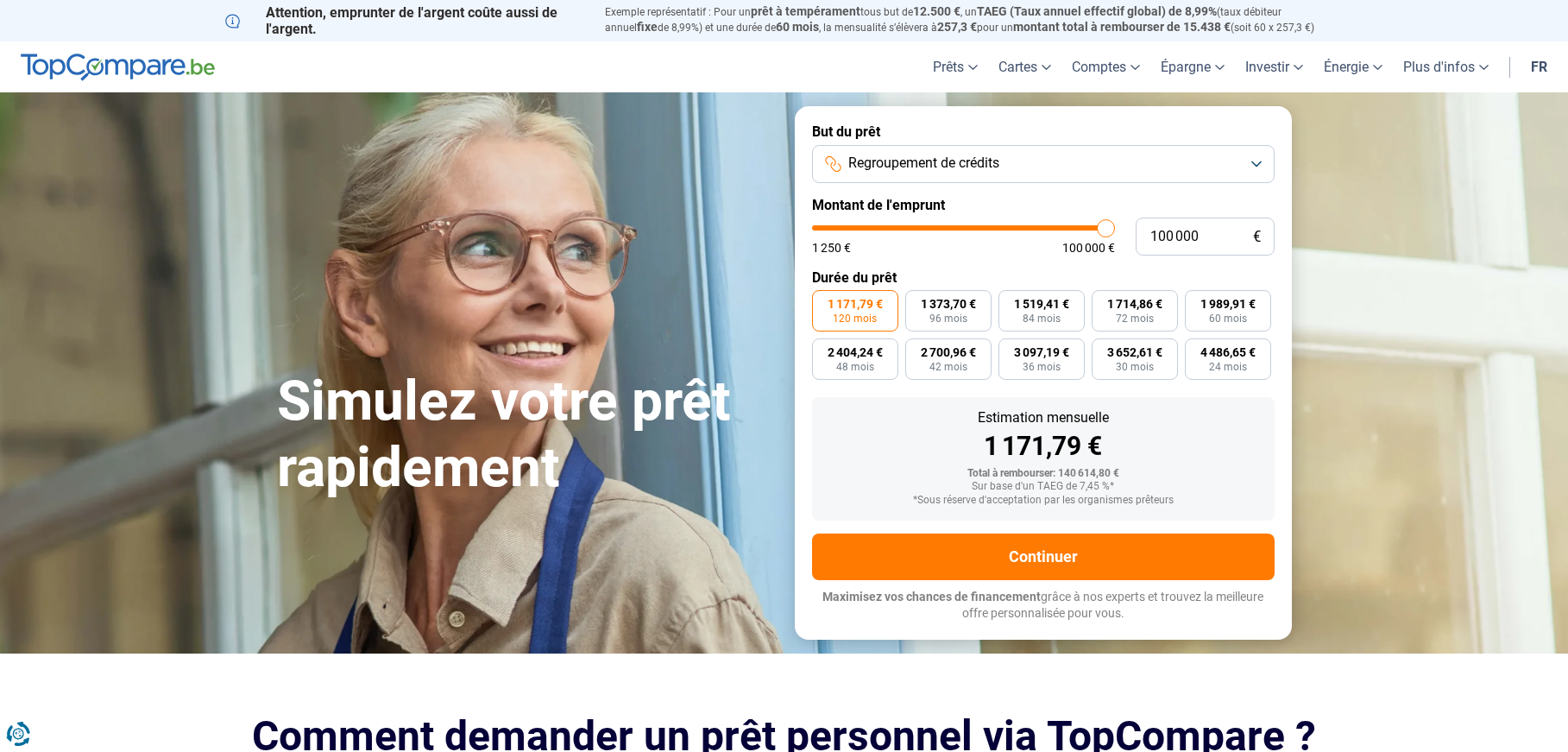
click at [1075, 165] on button "Regroupement de crédits" at bounding box center [1044, 164] width 463 height 38
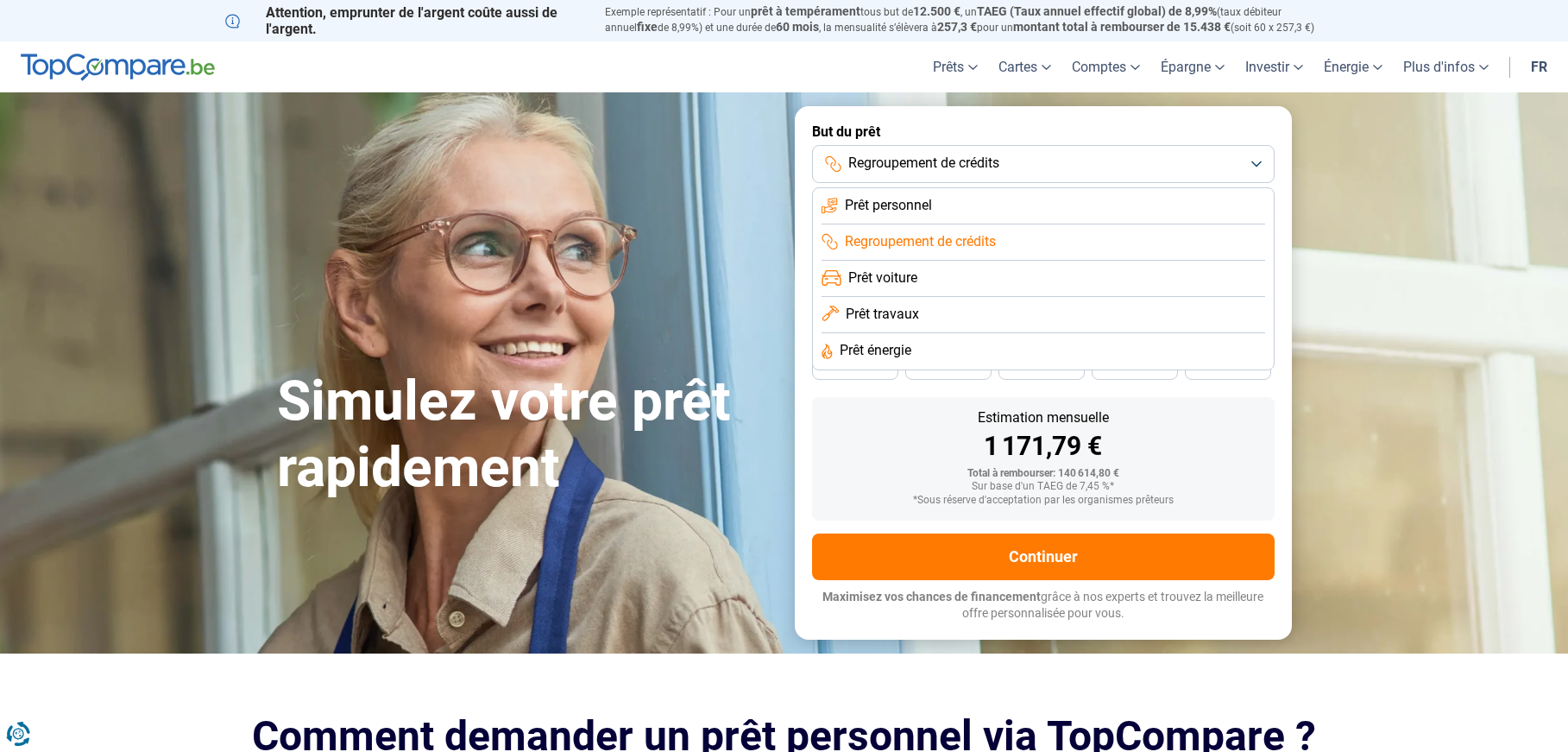
click at [883, 209] on span "Prêt personnel" at bounding box center [888, 205] width 88 height 19
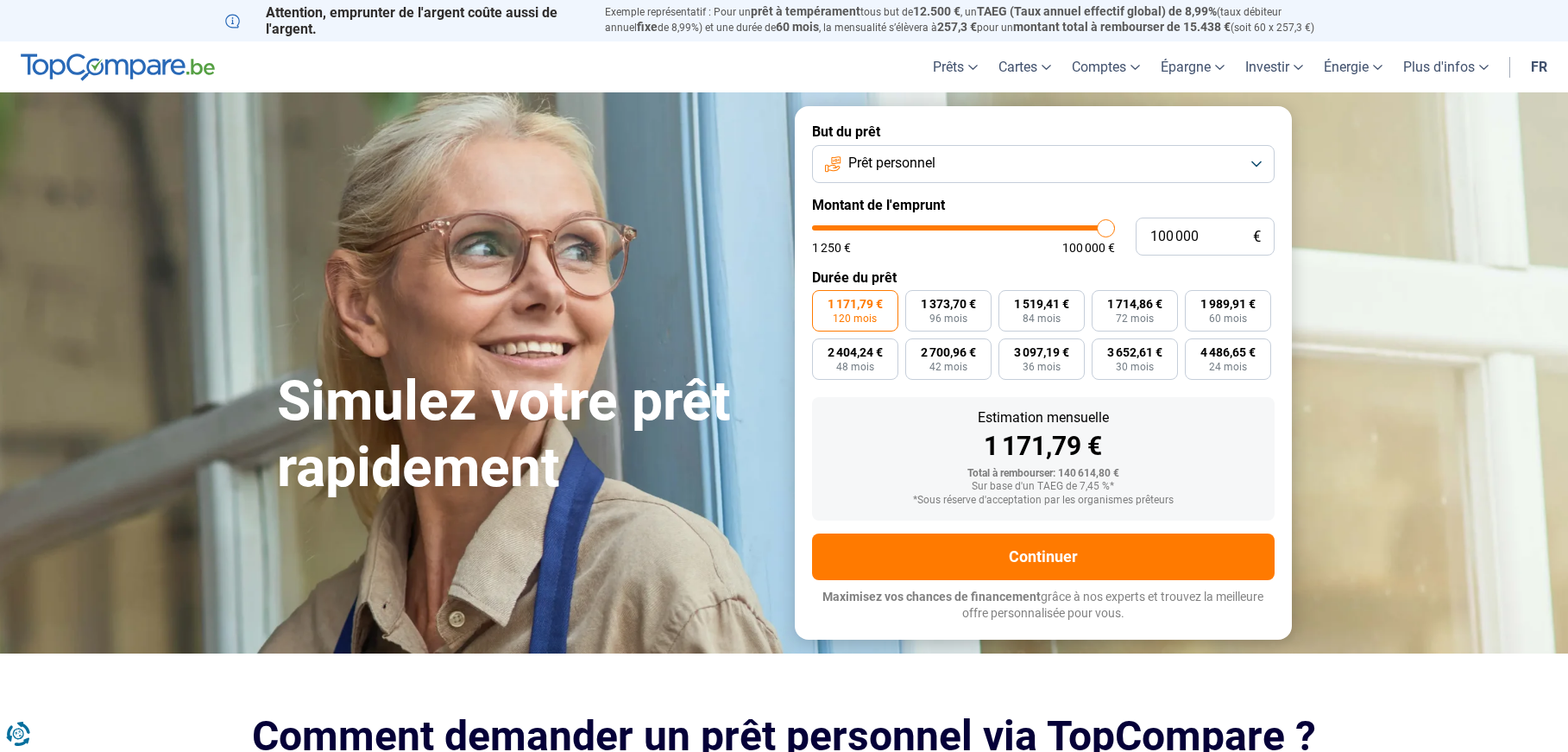
type input "99 500"
type input "99500"
type input "99 250"
type input "99250"
type input "99 000"
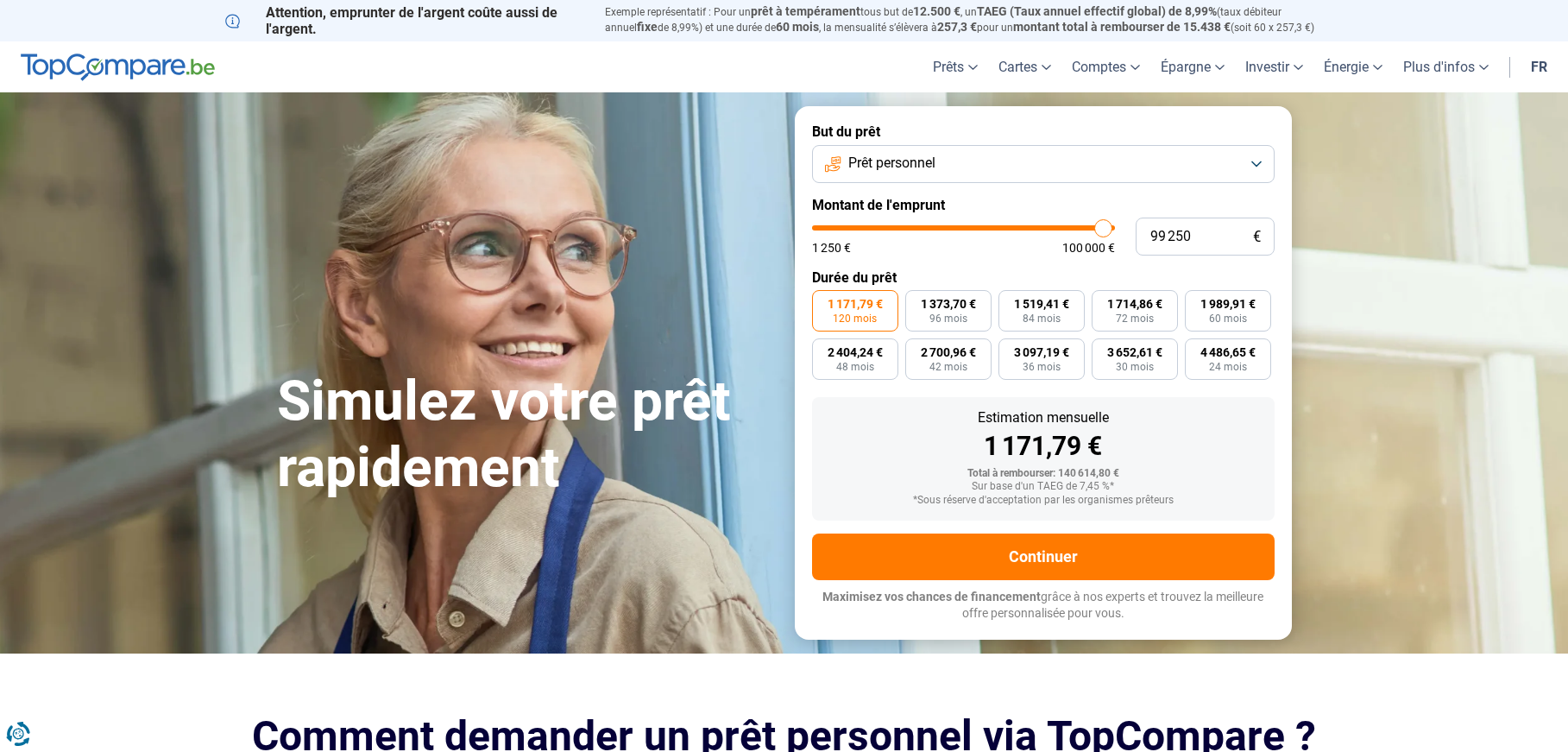
type input "99000"
type input "98 750"
type input "98750"
type input "98 000"
type input "98000"
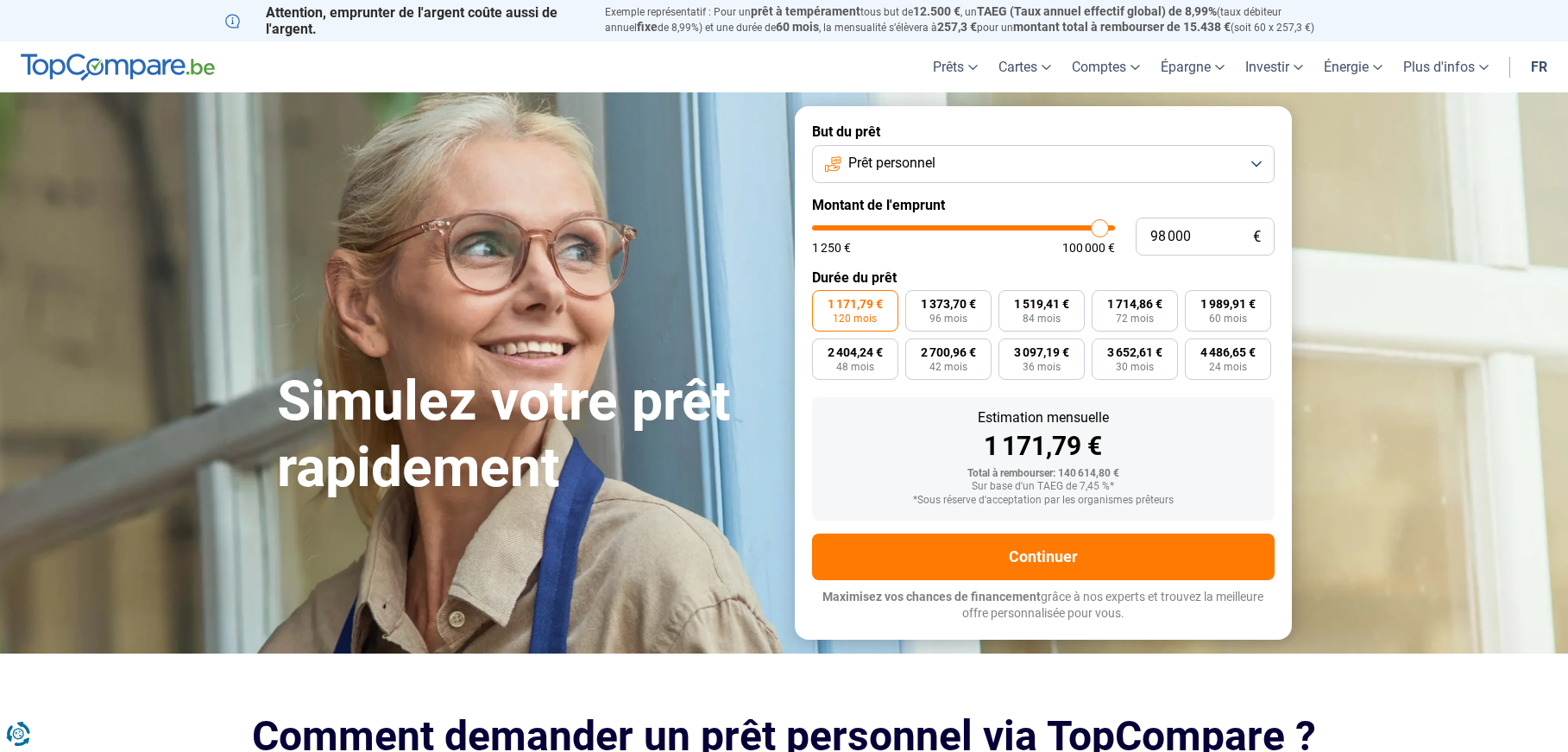
type input "97 750"
type input "97750"
type input "97 250"
type input "97250"
type input "96 500"
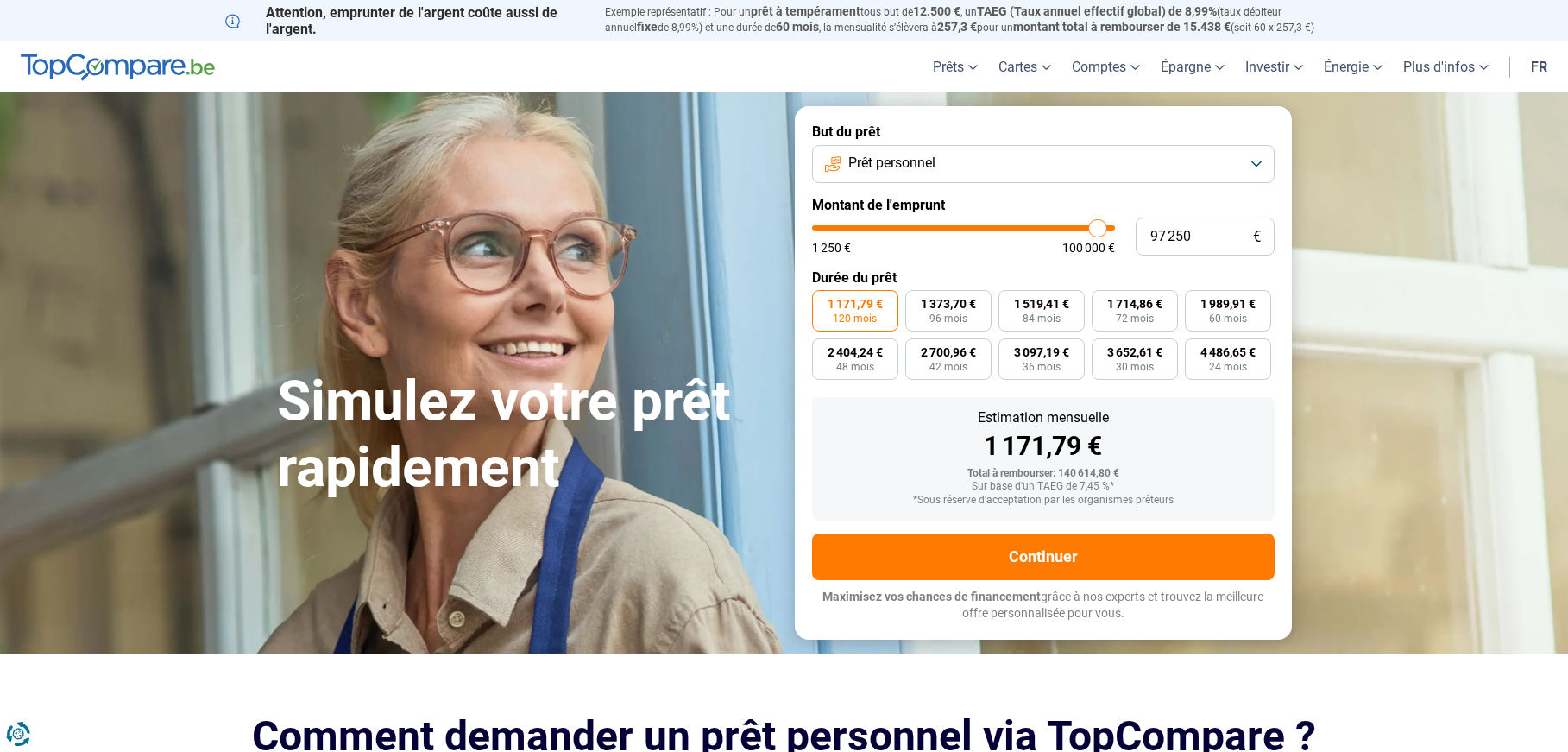
type input "96500"
type input "95 750"
type input "95750"
type input "94 750"
type input "94750"
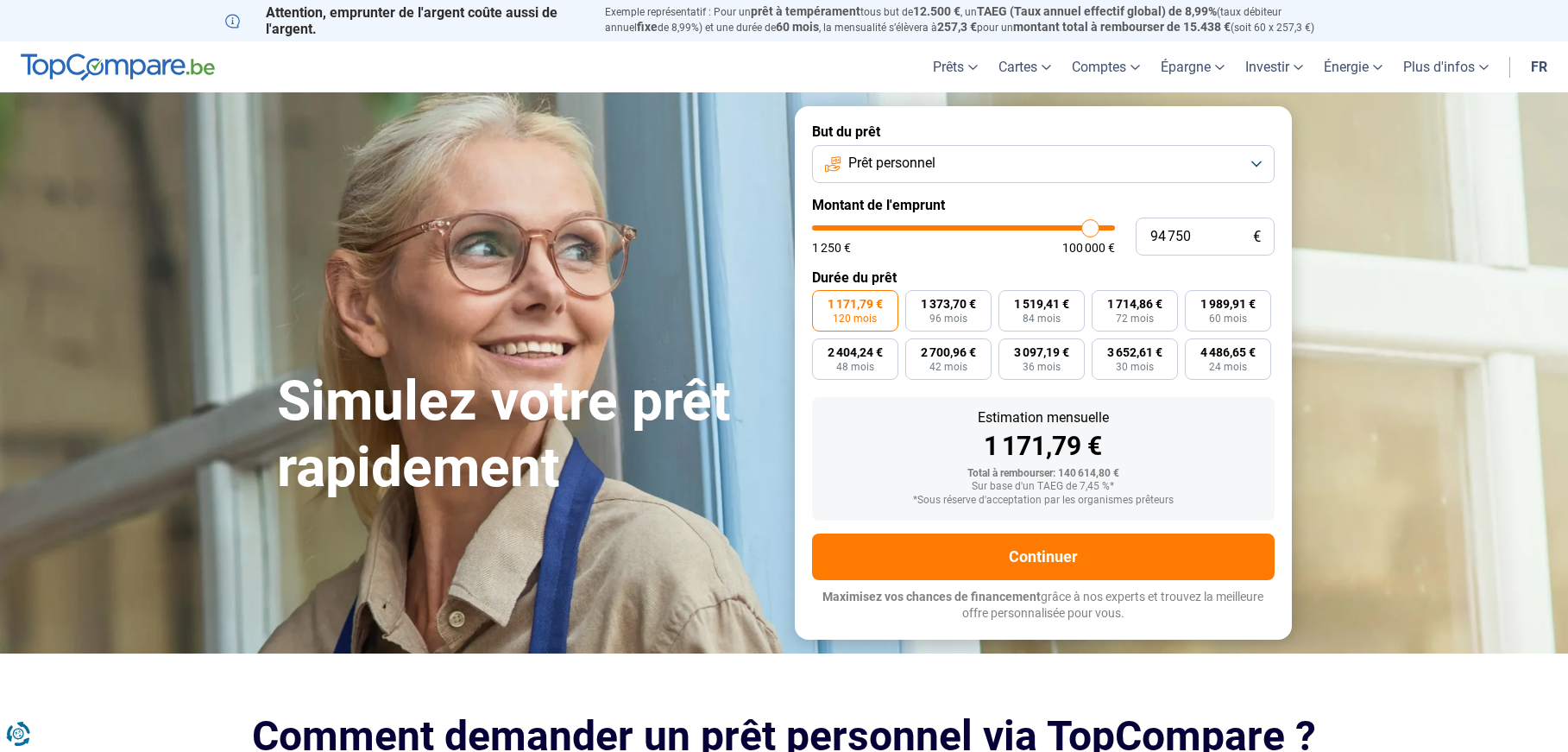
type input "94 000"
type input "94000"
type input "93 000"
type input "93000"
type input "91 500"
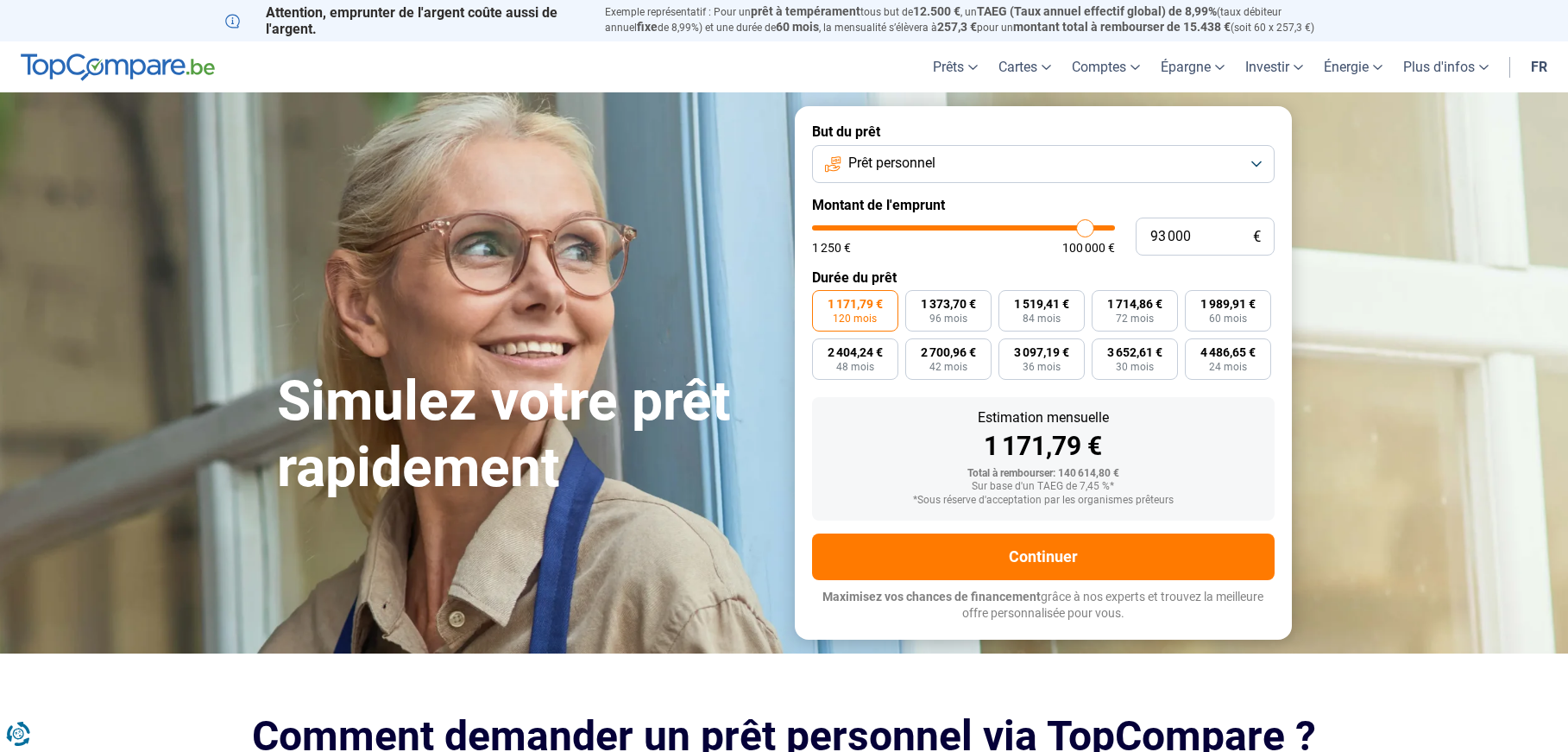
type input "91500"
type input "90 250"
type input "90250"
type input "89 500"
type input "89500"
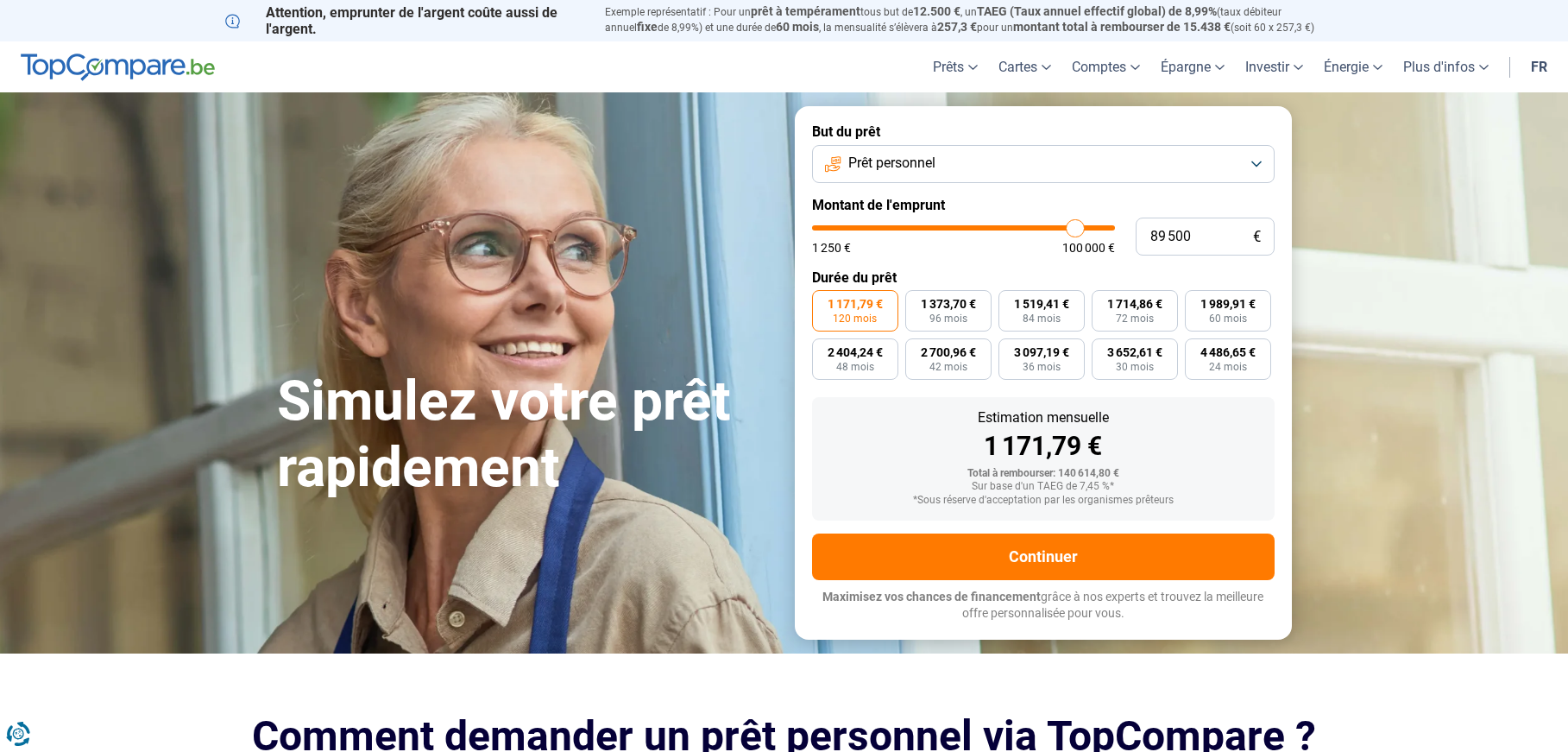
type input "88 000"
type input "88000"
type input "86 000"
type input "86000"
type input "85 000"
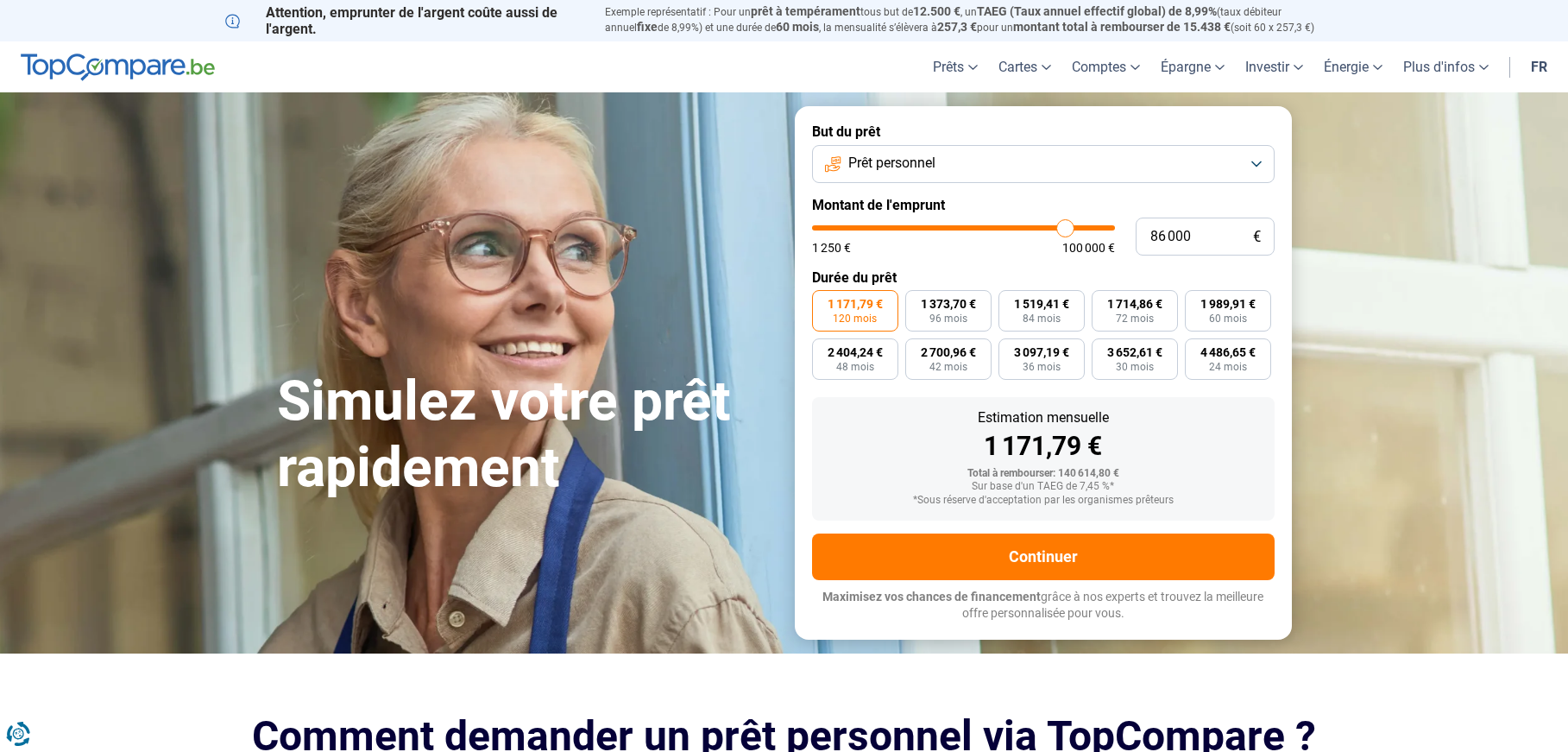
type input "85000"
type input "83 250"
type input "83250"
type input "82 250"
type input "82250"
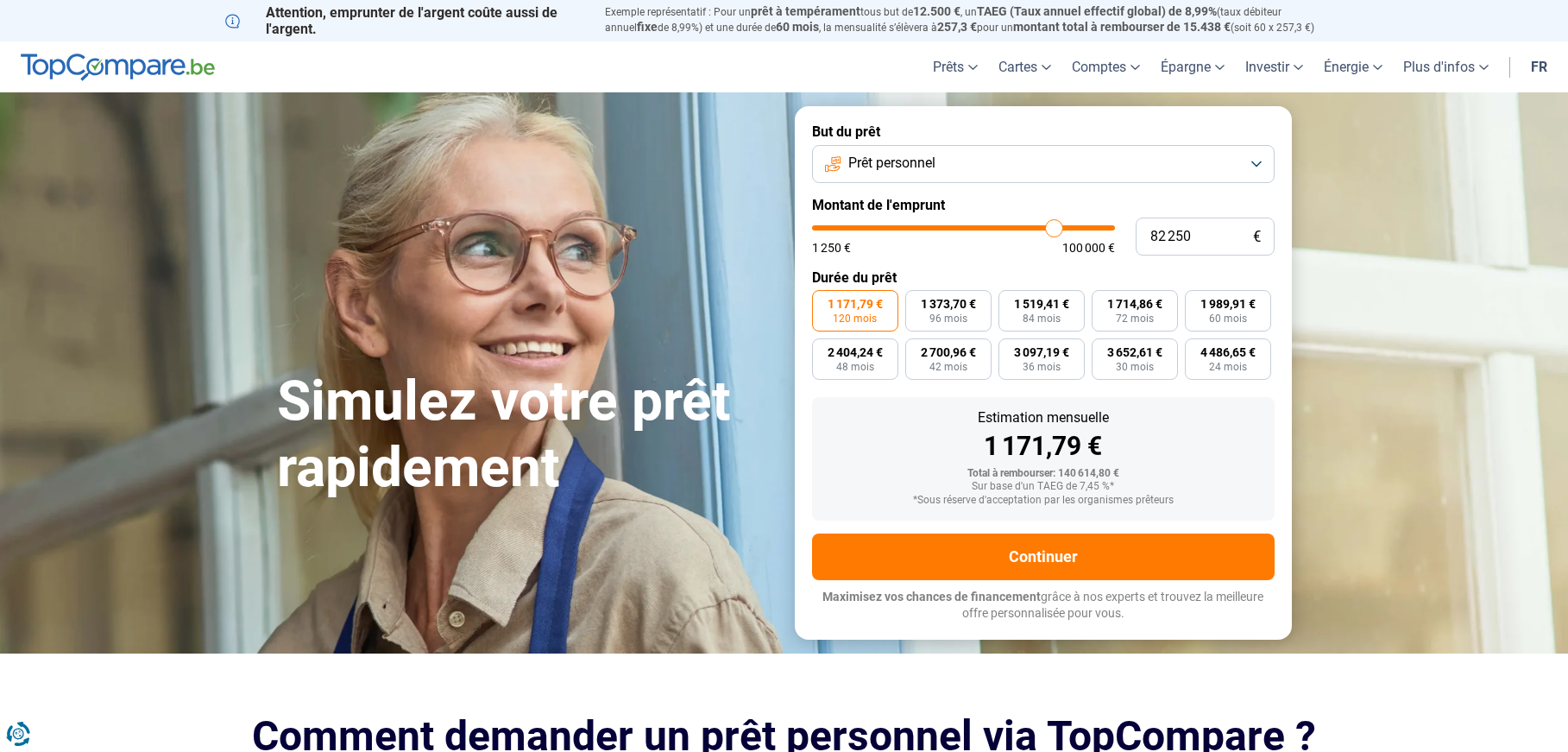
type input "80 250"
type input "80250"
type input "78 500"
type input "78500"
type input "77 000"
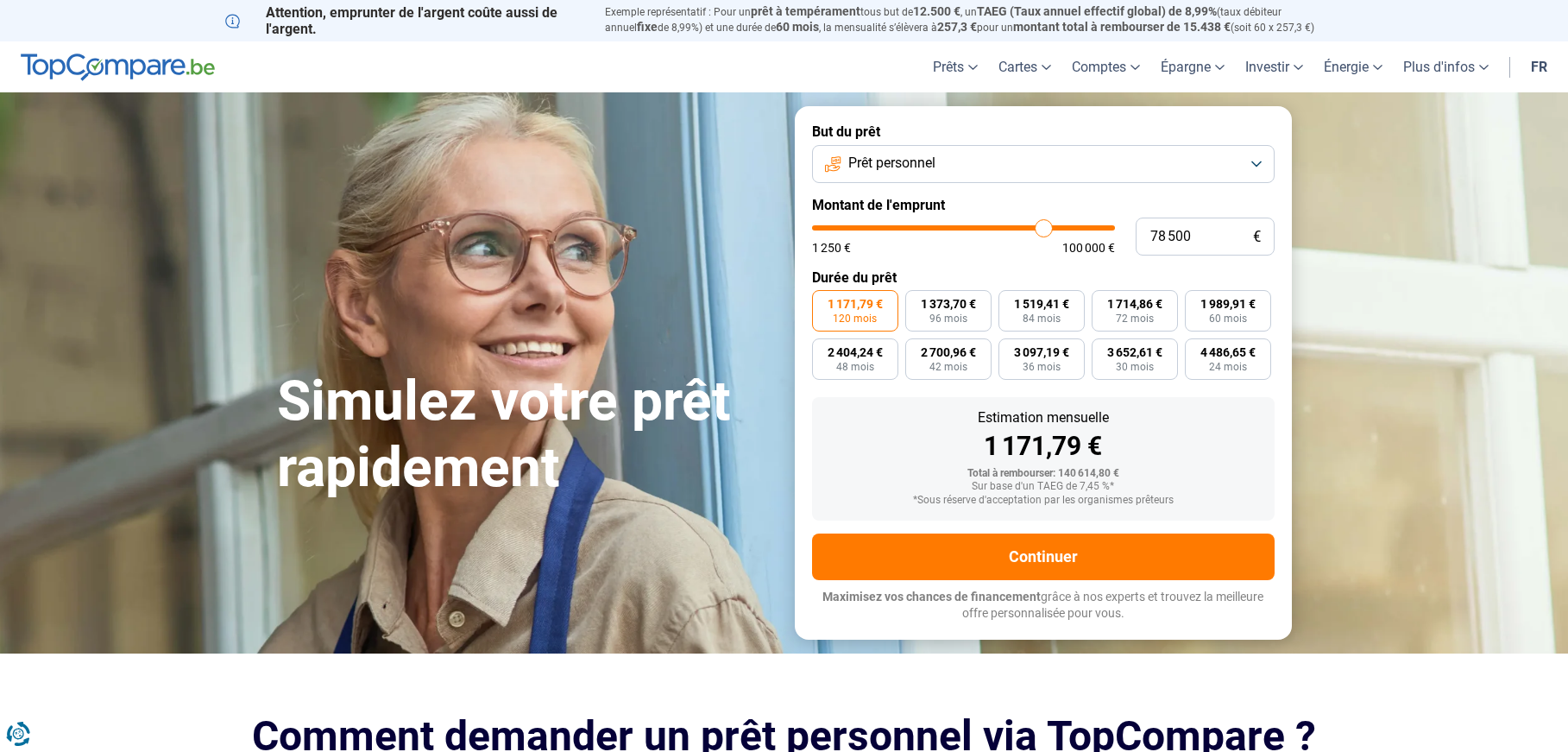
type input "77000"
type input "75 500"
type input "75500"
type input "74 000"
type input "74000"
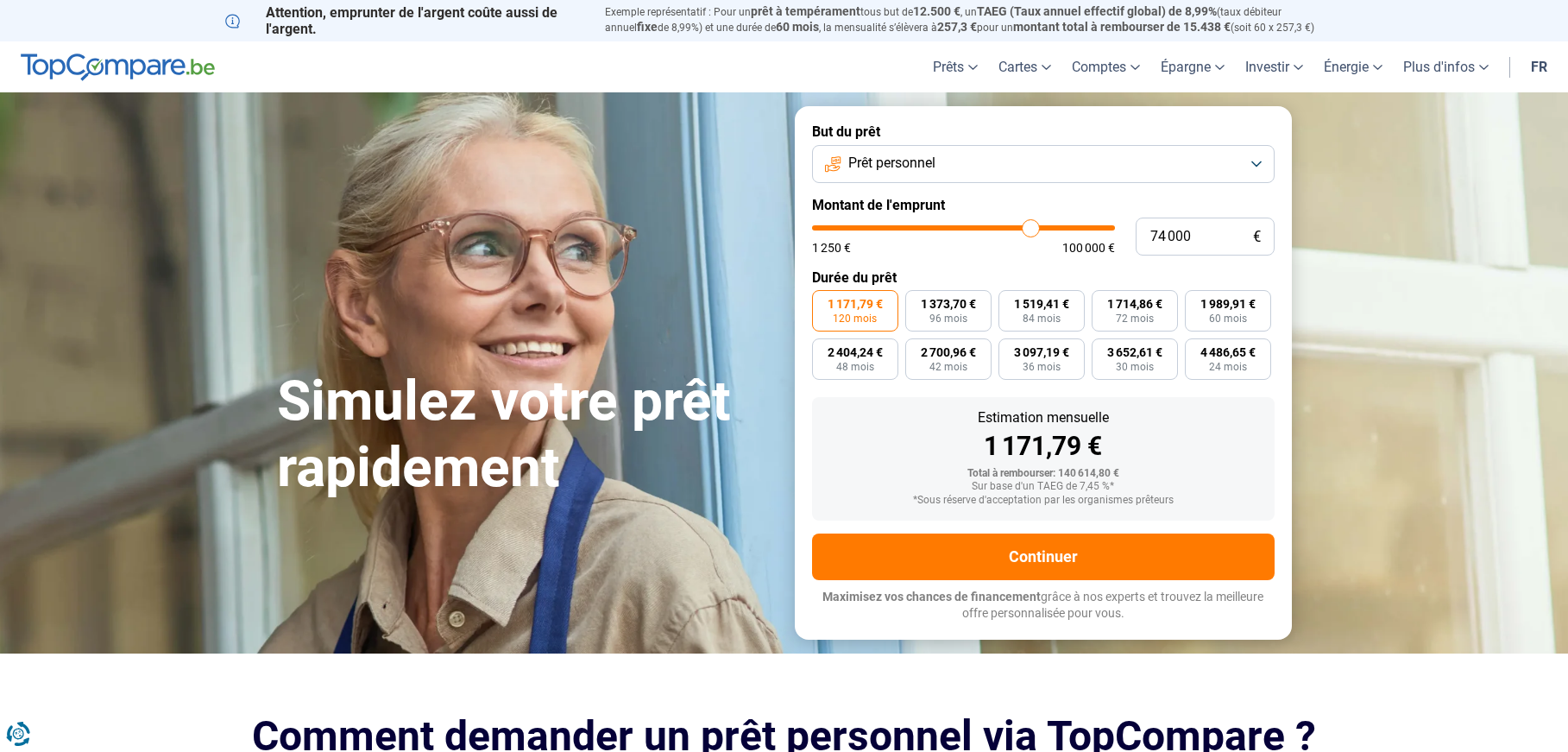
type input "72 500"
type input "72500"
type input "71 250"
type input "71250"
type input "70 250"
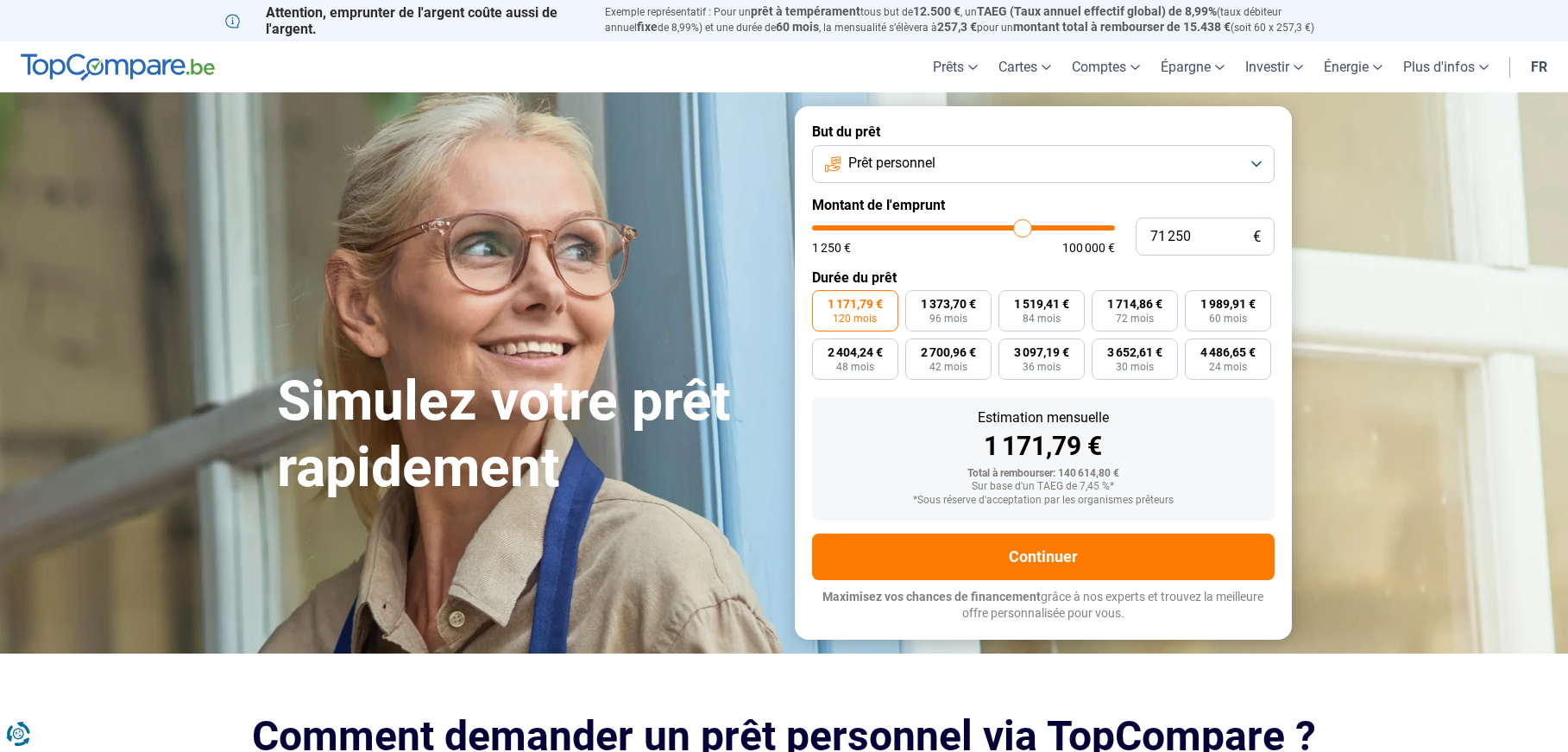
type input "70250"
type input "69 000"
type input "69000"
type input "68 000"
type input "68000"
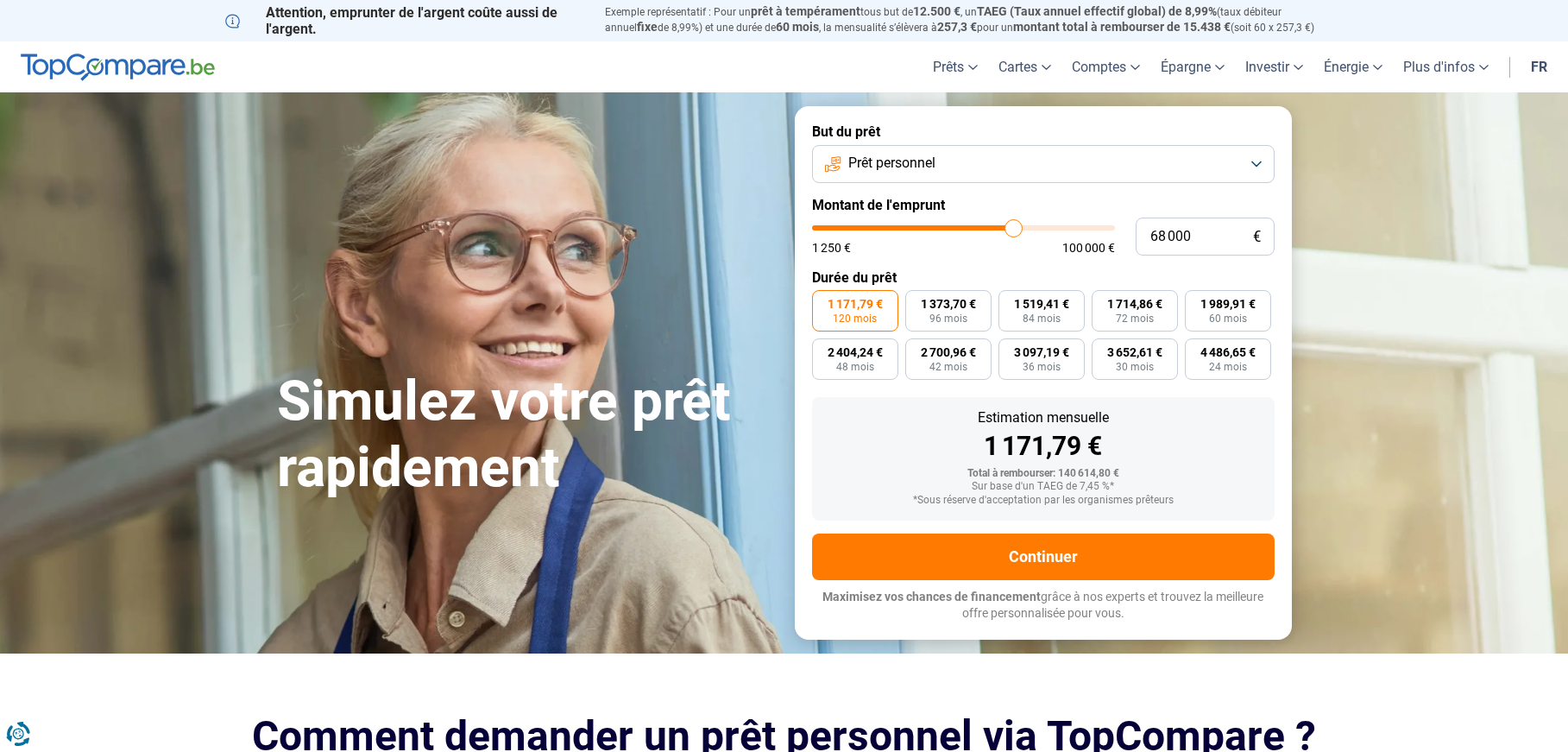
type input "67 250"
type input "67250"
type input "66 500"
type input "66500"
type input "65 750"
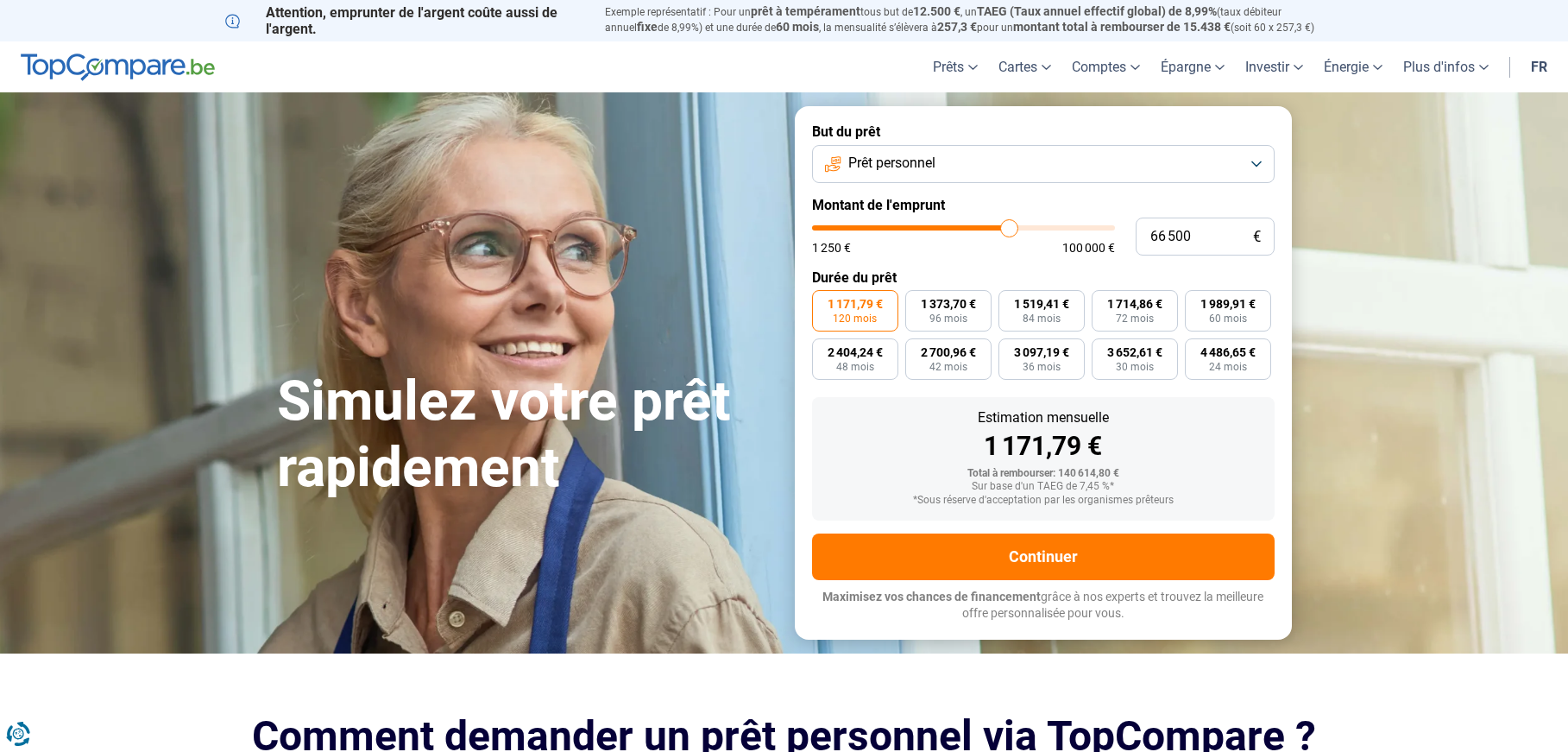
type input "65750"
type input "65 000"
type input "65000"
type input "64 500"
type input "64500"
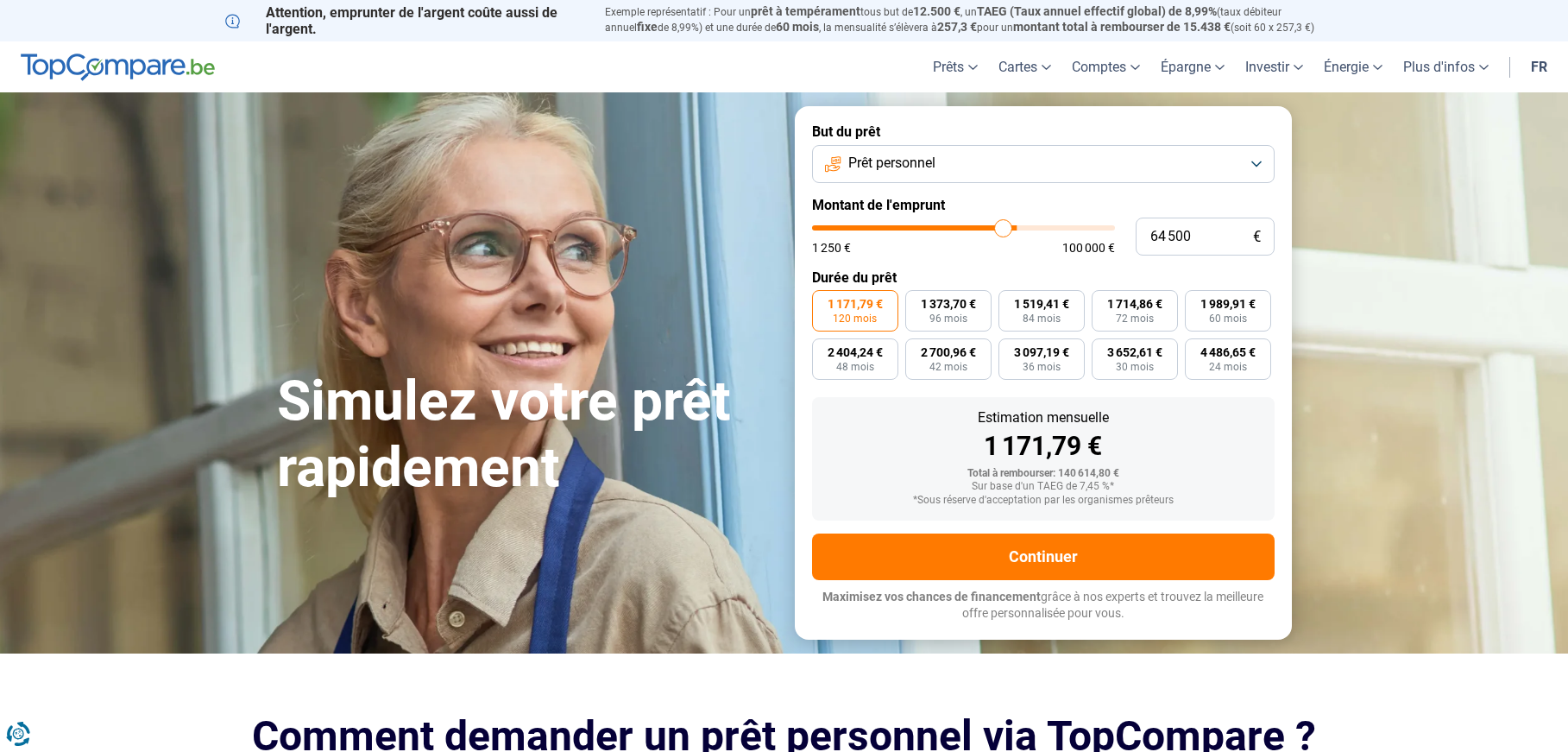
type input "63 750"
type input "63750"
type input "63 250"
type input "63250"
type input "63 000"
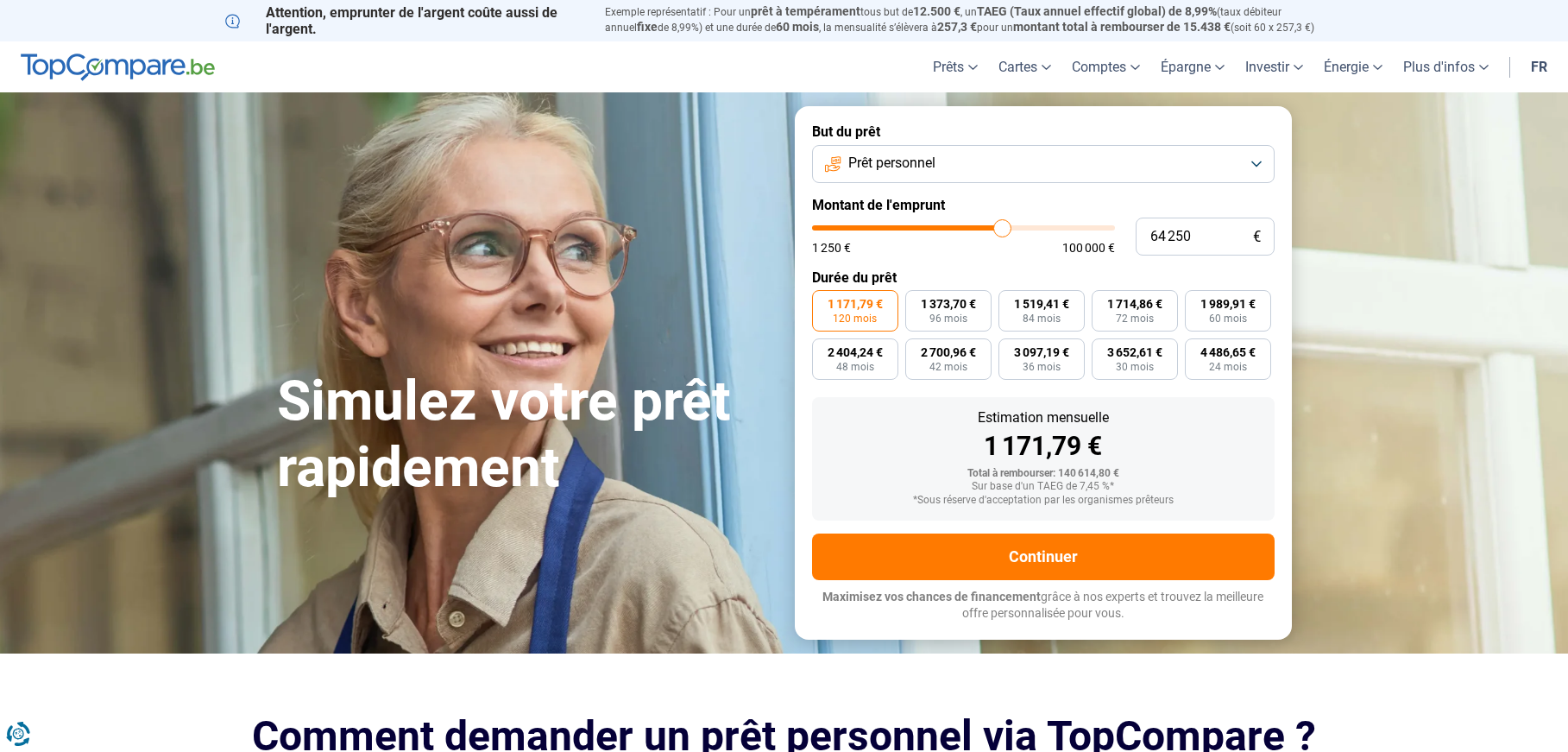
drag, startPoint x: 1109, startPoint y: 228, endPoint x: 1002, endPoint y: 238, distance: 107.5
click at [1002, 231] on input "range" at bounding box center [964, 228] width 303 height 6
click at [1001, 231] on input "range" at bounding box center [964, 228] width 303 height 6
click at [1000, 231] on input "range" at bounding box center [964, 228] width 303 height 6
